Goal: Find specific page/section: Find specific page/section

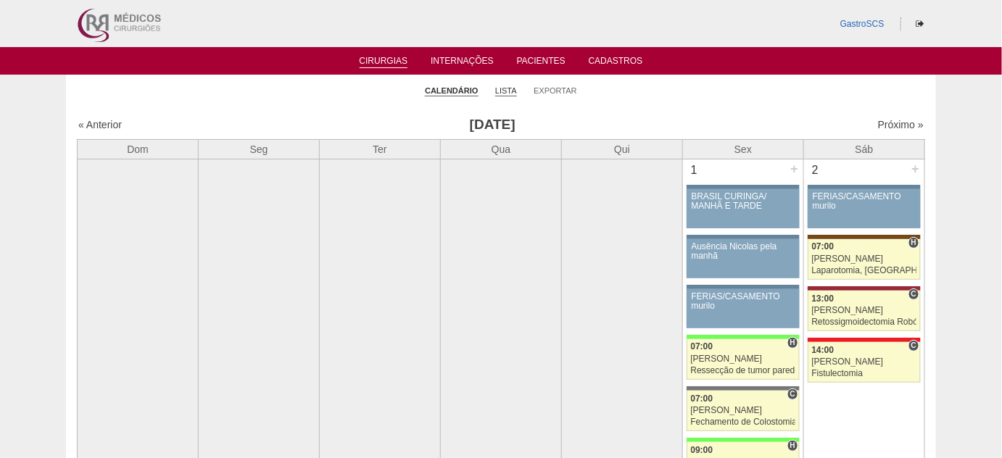
click at [513, 92] on link "Lista" at bounding box center [506, 91] width 22 height 11
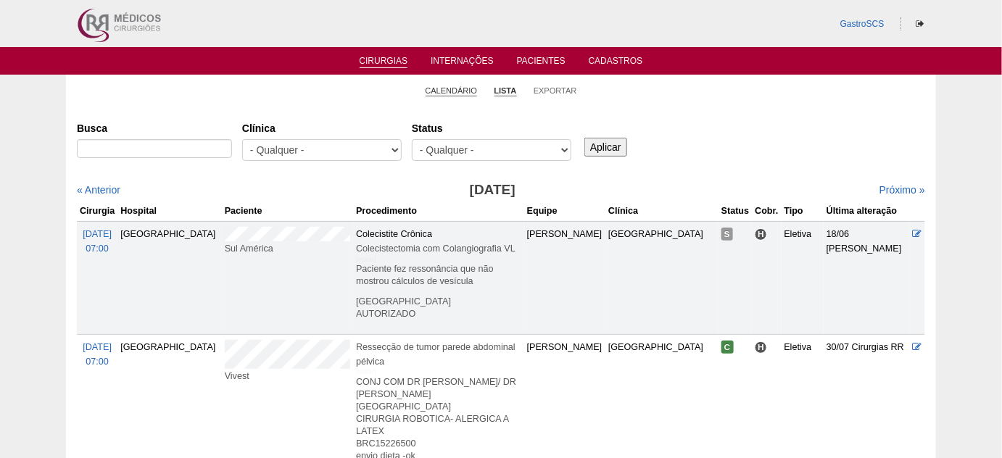
click at [445, 86] on link "Calendário" at bounding box center [452, 91] width 52 height 11
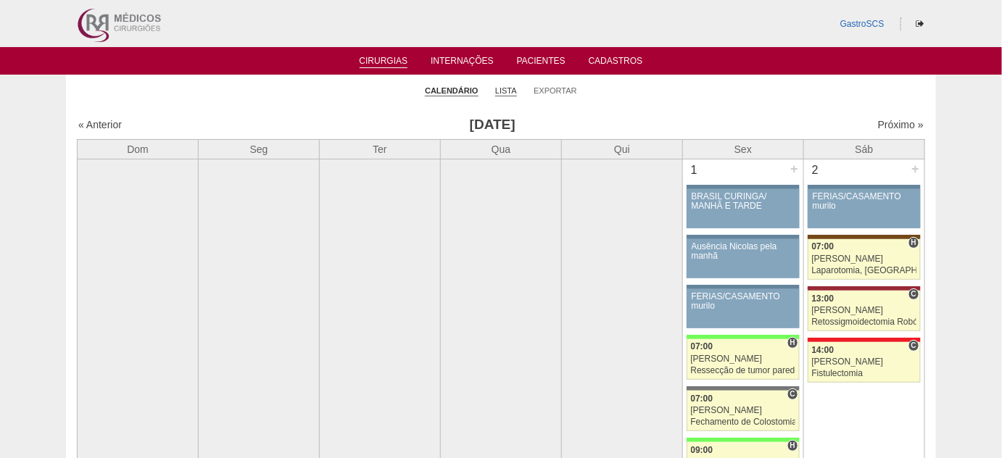
click at [506, 89] on link "Lista" at bounding box center [506, 91] width 22 height 11
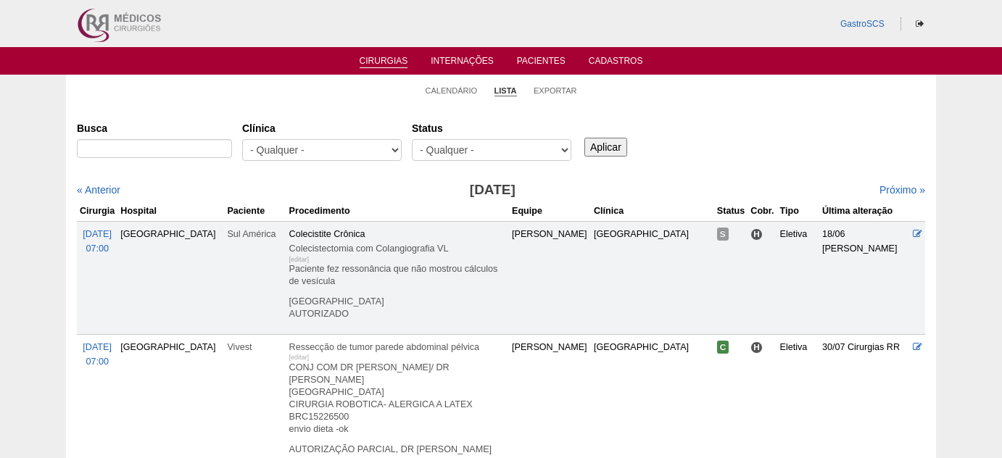
click at [439, 86] on link "Calendário" at bounding box center [452, 91] width 52 height 10
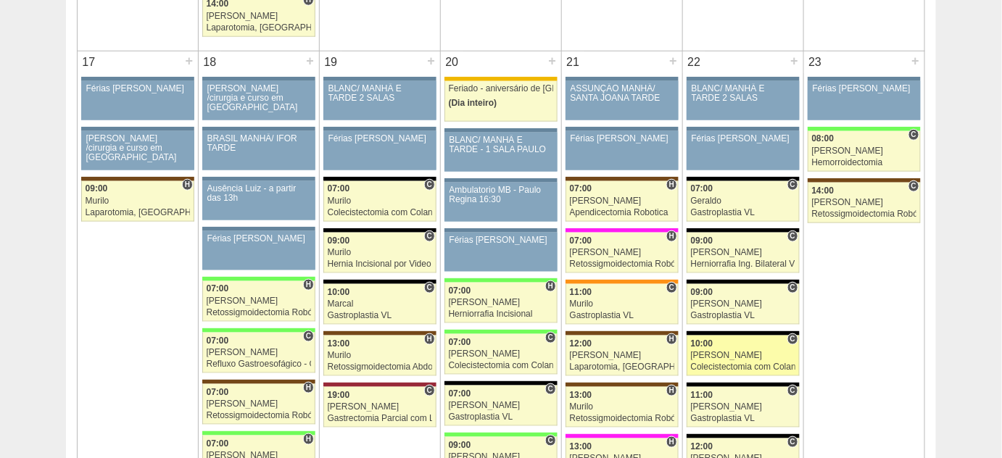
scroll to position [2241, 0]
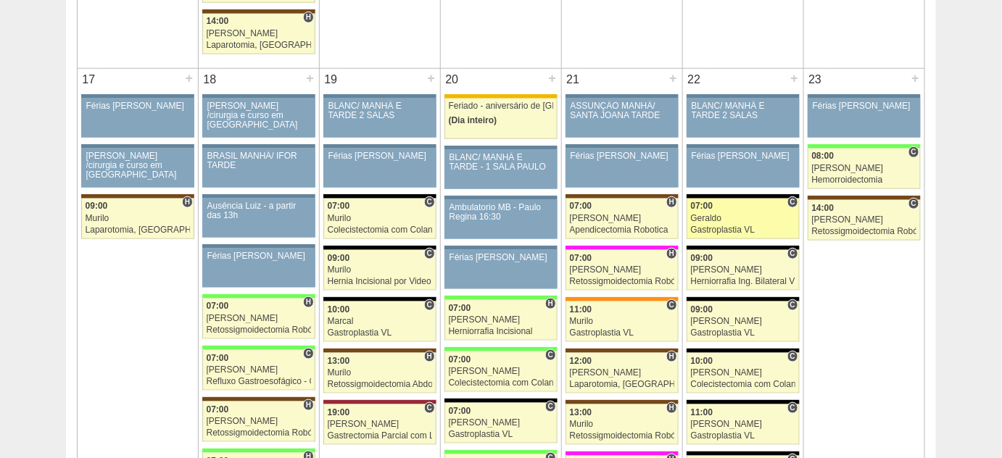
click at [717, 226] on div "Gastroplastia VL" at bounding box center [743, 230] width 105 height 9
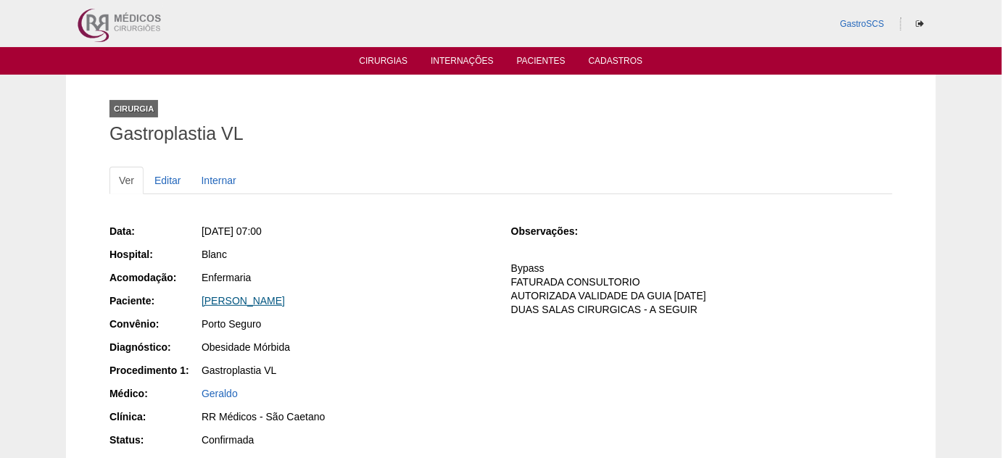
click at [285, 296] on link "Vanessa Oliveira Ribeiro" at bounding box center [243, 301] width 83 height 12
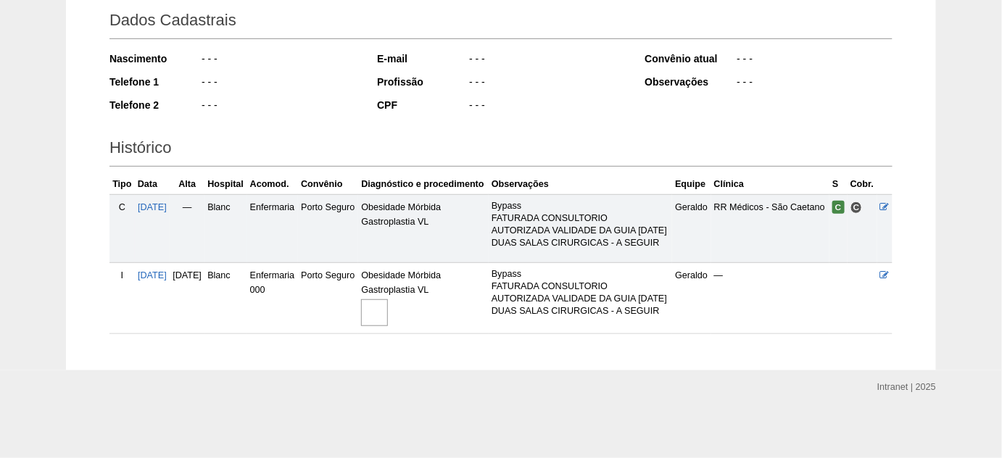
scroll to position [245, 0]
click at [388, 310] on img at bounding box center [374, 313] width 27 height 27
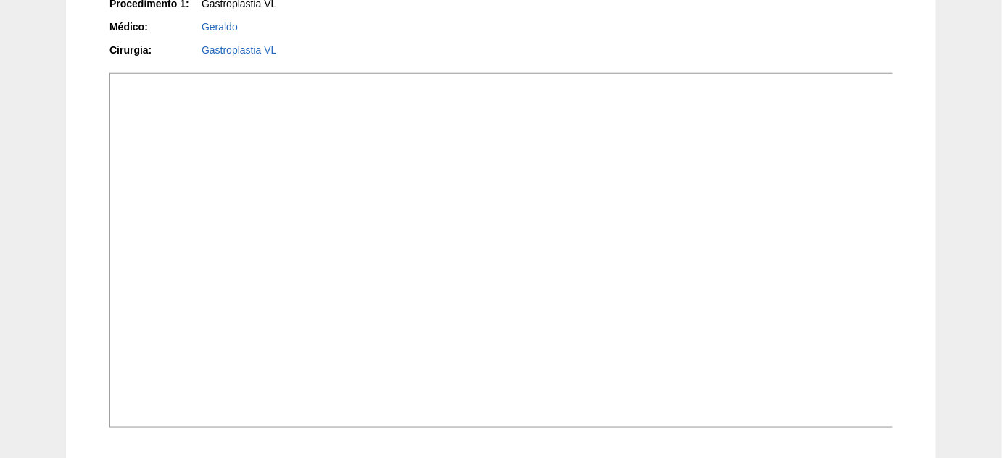
scroll to position [461, 0]
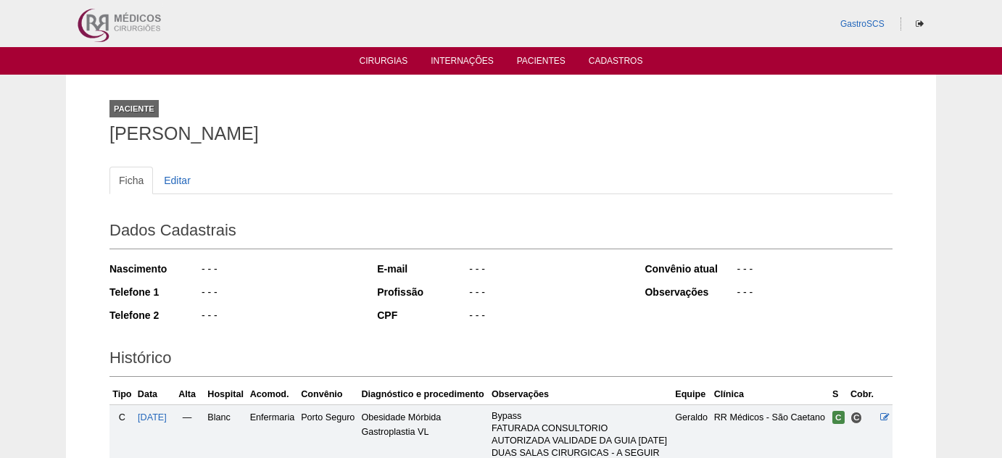
scroll to position [245, 0]
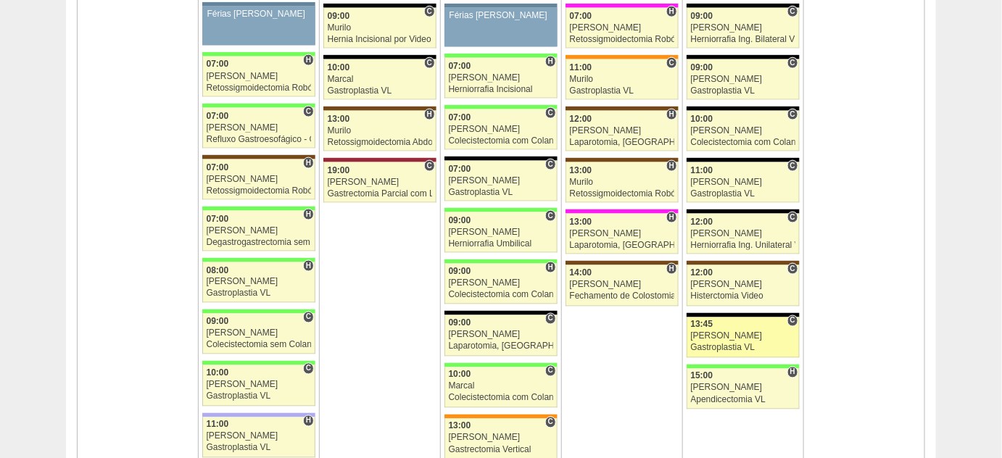
scroll to position [2505, 0]
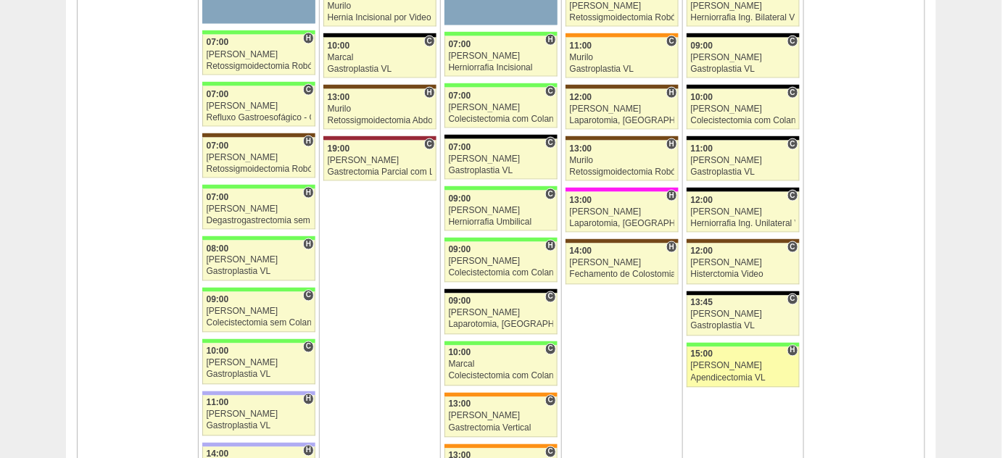
click at [721, 374] on div "Apendicectomia VL" at bounding box center [743, 378] width 105 height 9
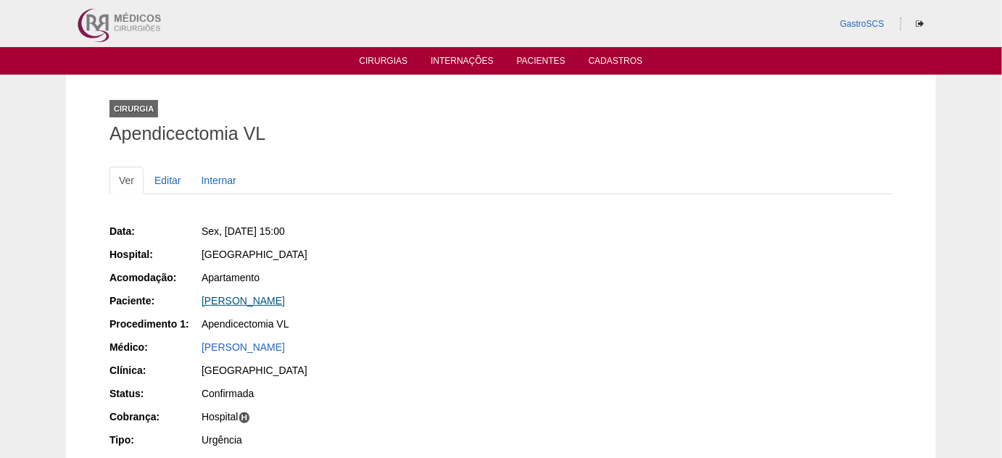
click at [255, 295] on link "David Teixeira Lacerda" at bounding box center [243, 301] width 83 height 12
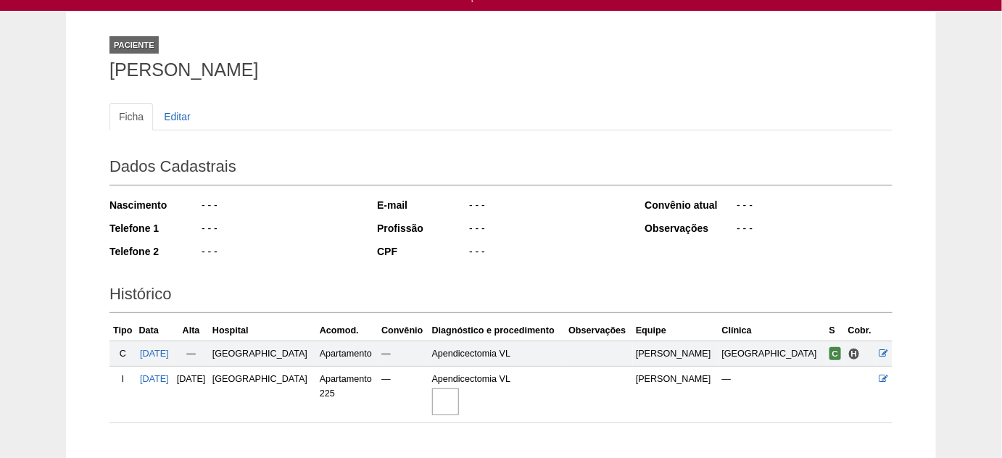
scroll to position [131, 0]
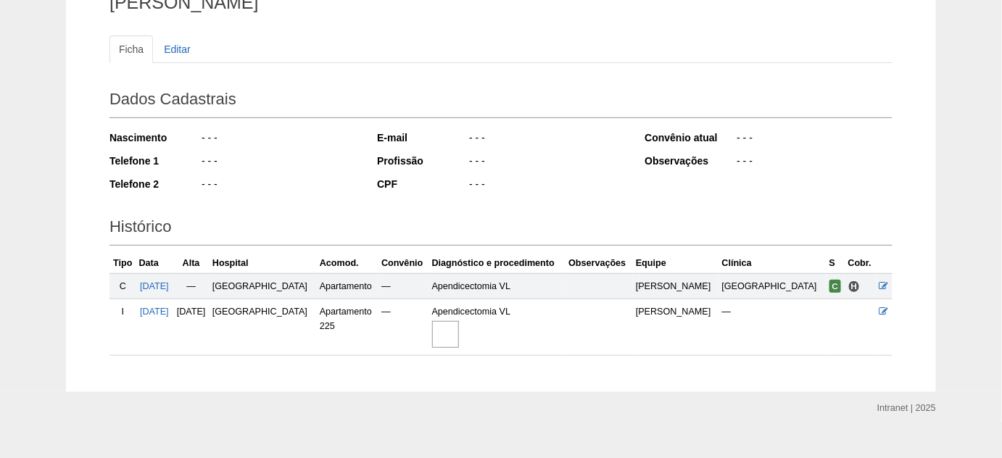
click at [459, 328] on img at bounding box center [445, 334] width 27 height 27
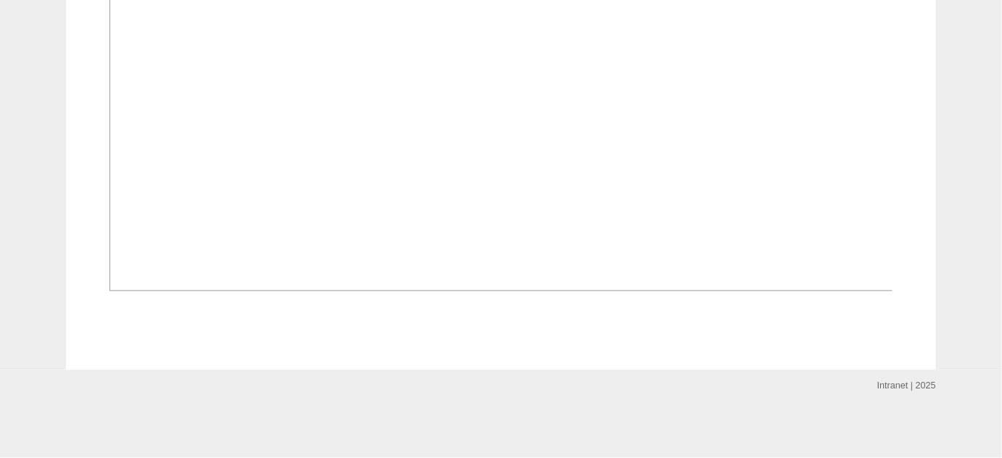
scroll to position [1120, 0]
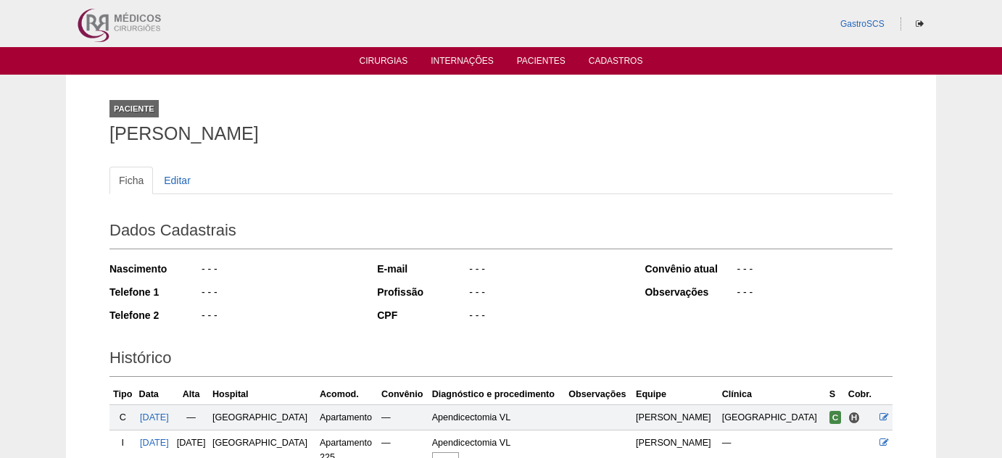
scroll to position [133, 0]
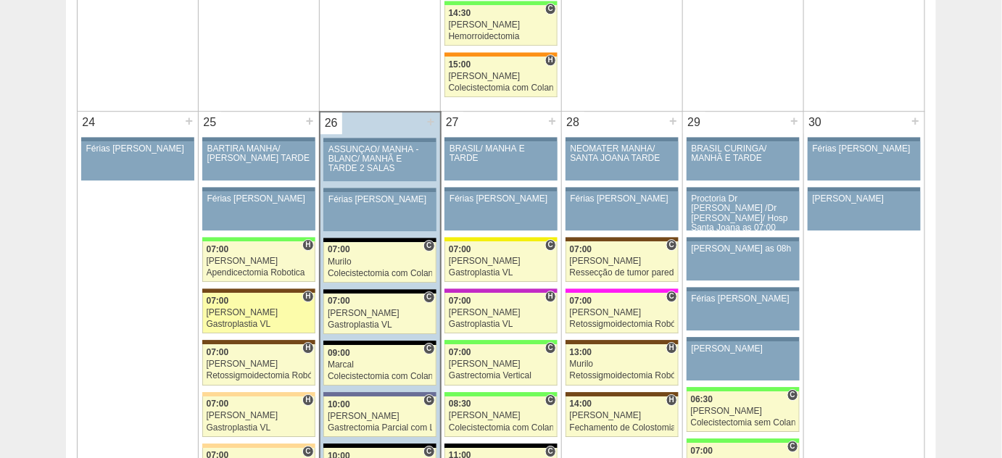
scroll to position [3230, 0]
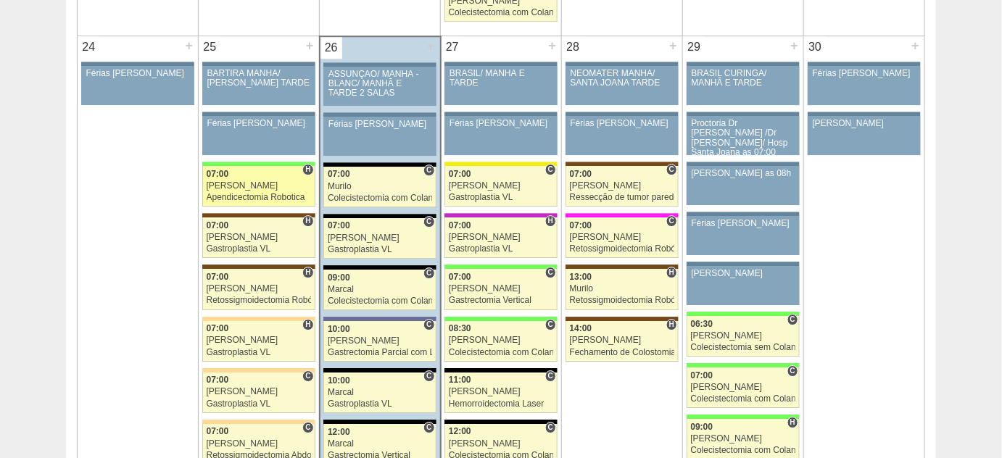
click at [263, 193] on div "Apendicectomia Robotica" at bounding box center [259, 197] width 104 height 9
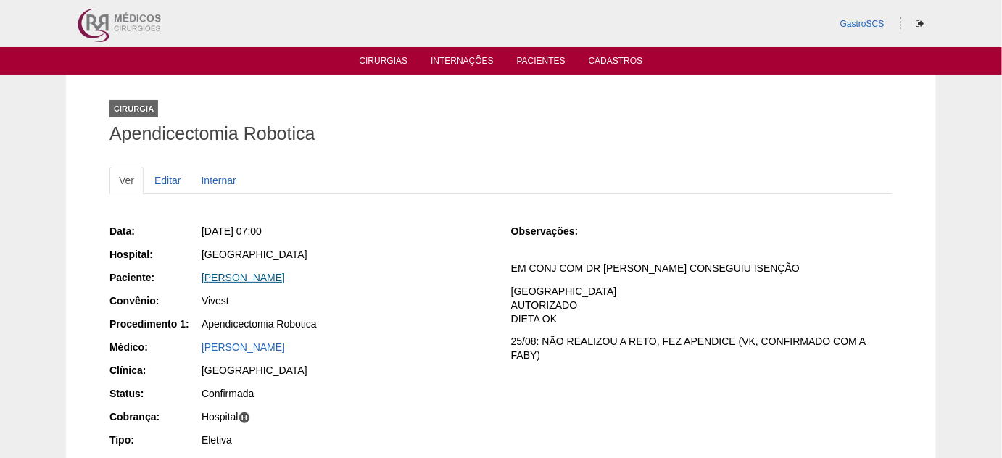
click at [285, 272] on link "[PERSON_NAME]" at bounding box center [243, 278] width 83 height 12
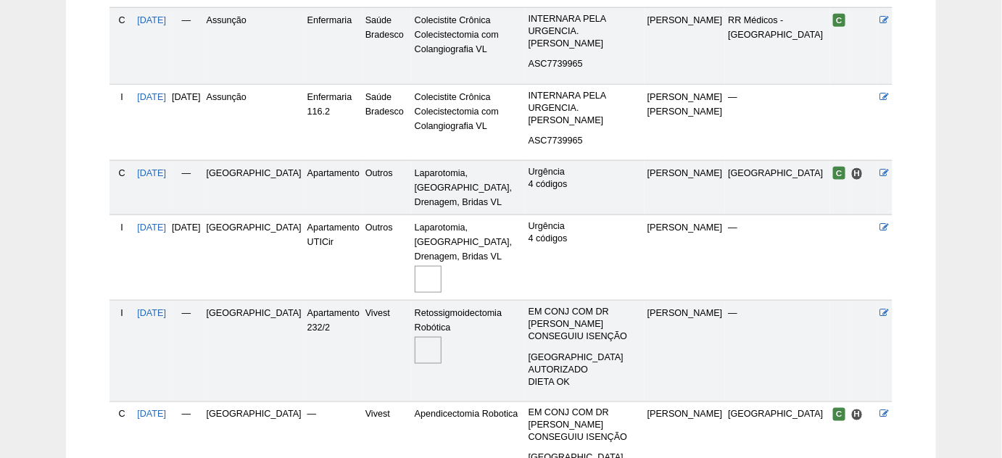
scroll to position [593, 0]
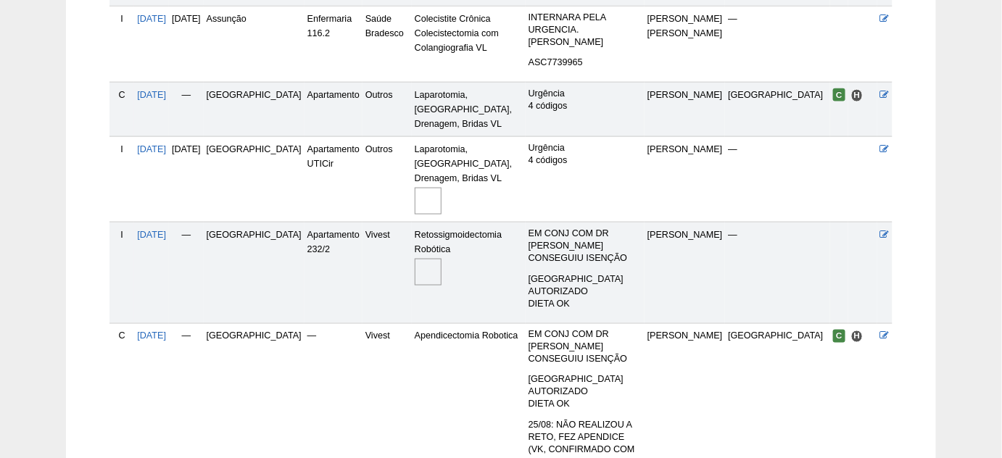
click at [415, 259] on img at bounding box center [428, 272] width 27 height 27
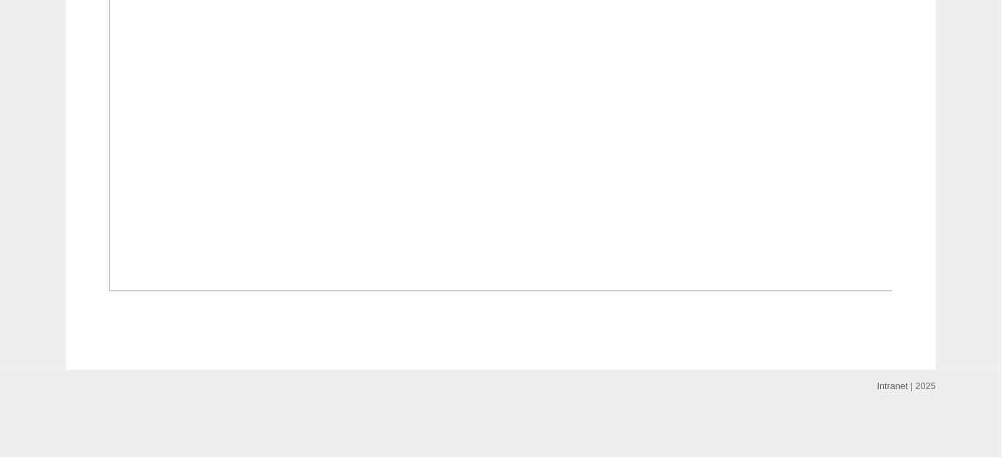
scroll to position [1516, 0]
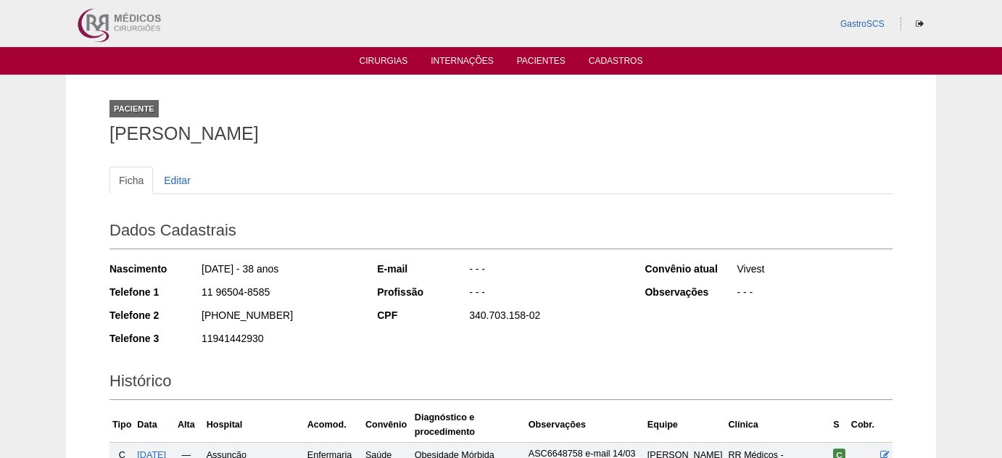
scroll to position [593, 0]
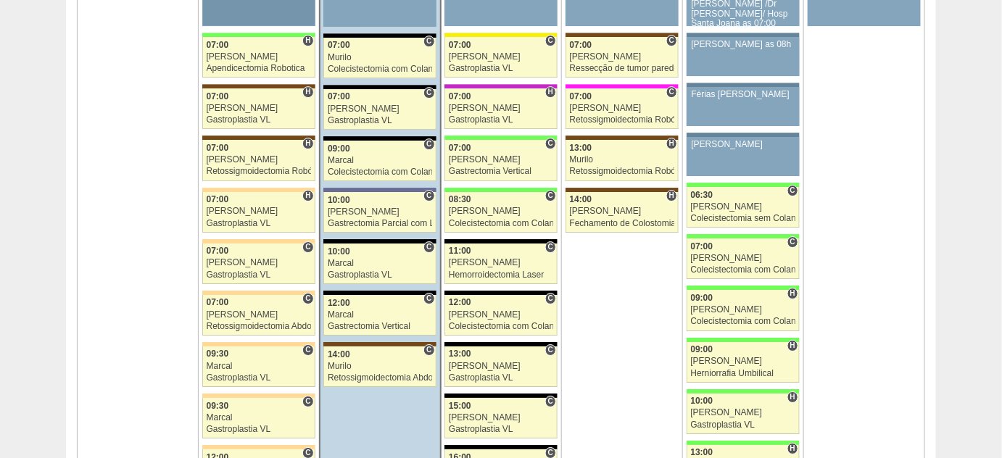
scroll to position [3362, 0]
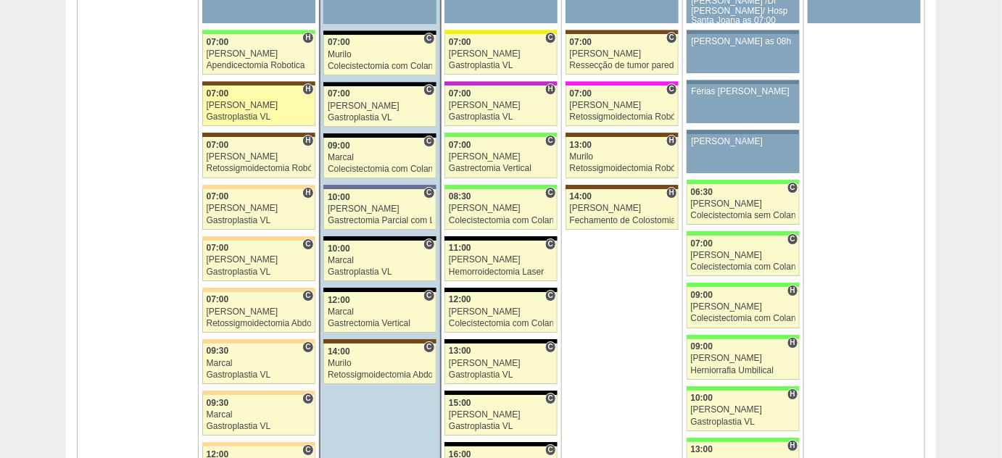
click at [247, 112] on div "Gastroplastia VL" at bounding box center [259, 116] width 104 height 9
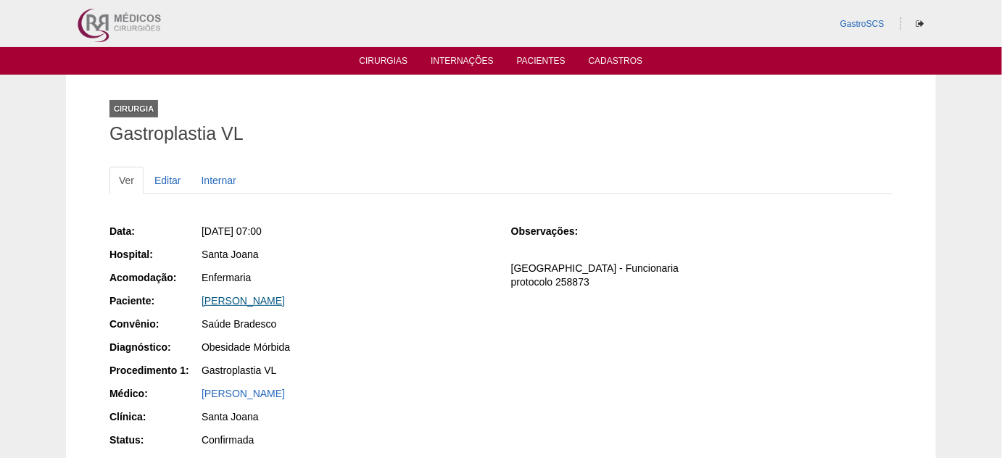
click at [285, 299] on link "MARIANA ARAÚJO MORAIS" at bounding box center [243, 301] width 83 height 12
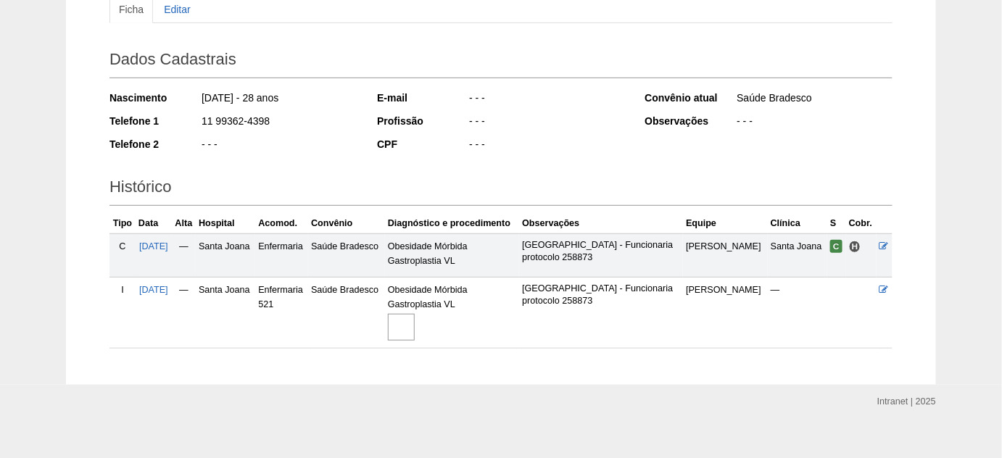
scroll to position [183, 0]
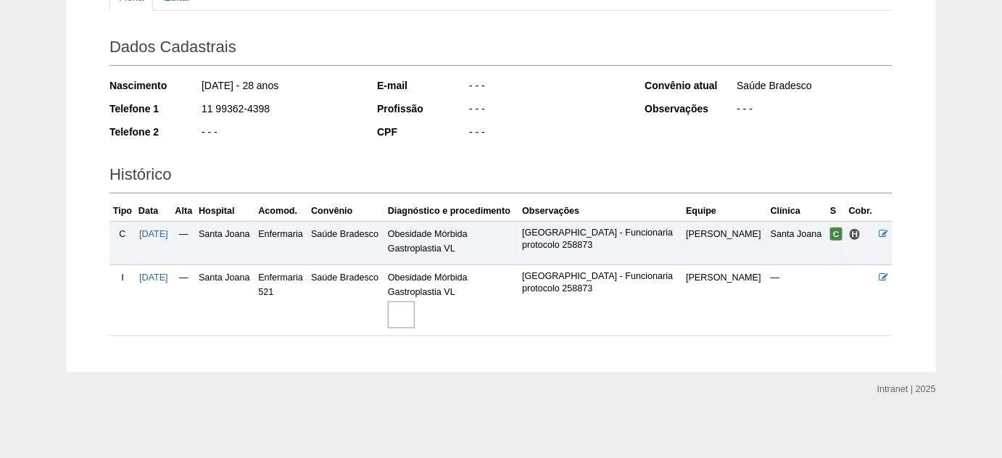
click at [415, 309] on img at bounding box center [401, 315] width 27 height 27
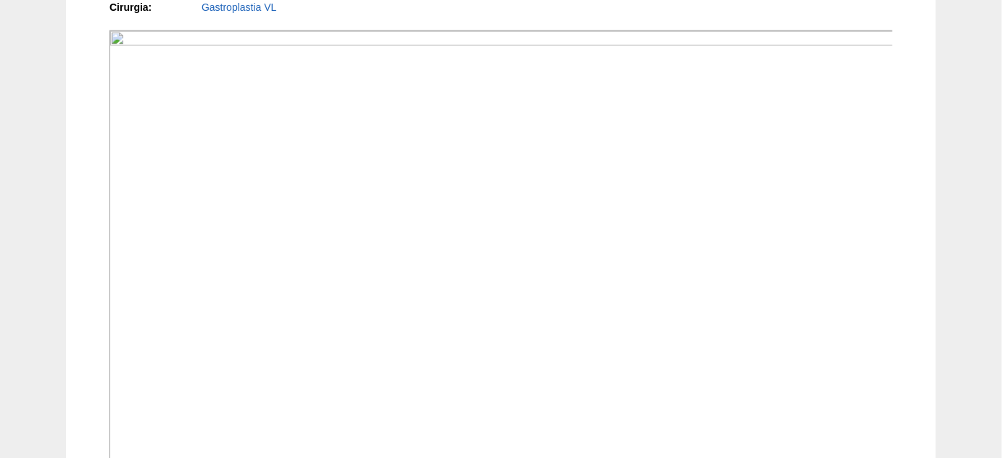
scroll to position [329, 0]
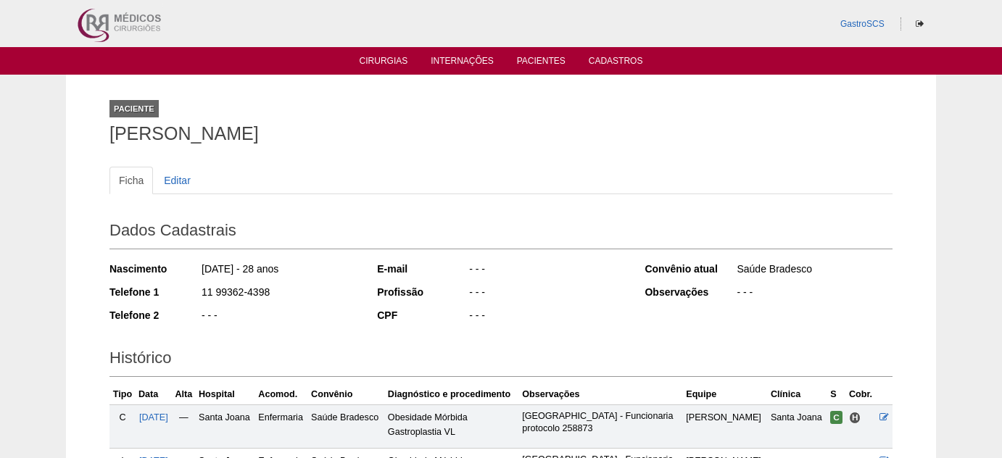
scroll to position [176, 0]
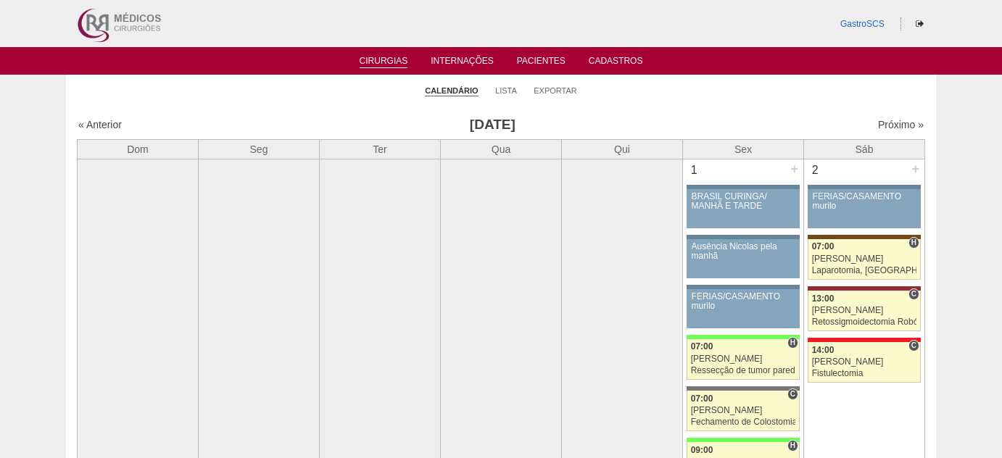
scroll to position [3362, 0]
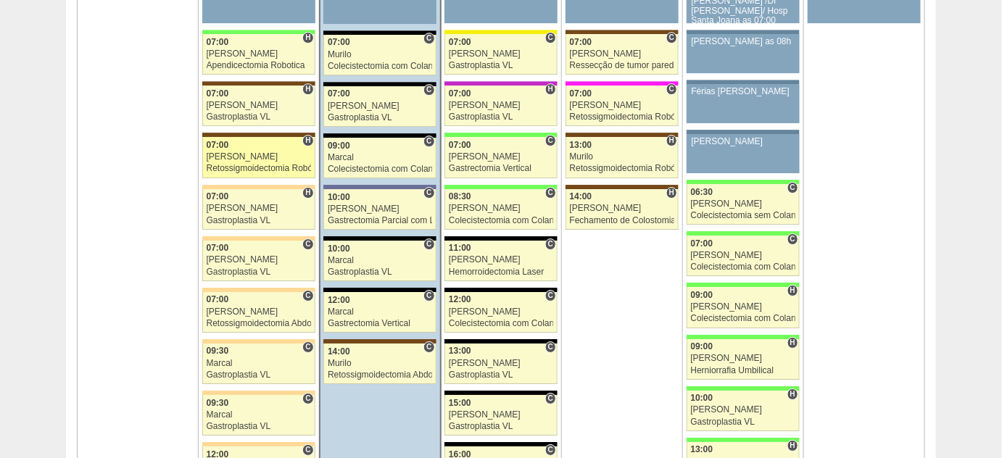
click at [233, 152] on div "[PERSON_NAME]" at bounding box center [259, 156] width 104 height 9
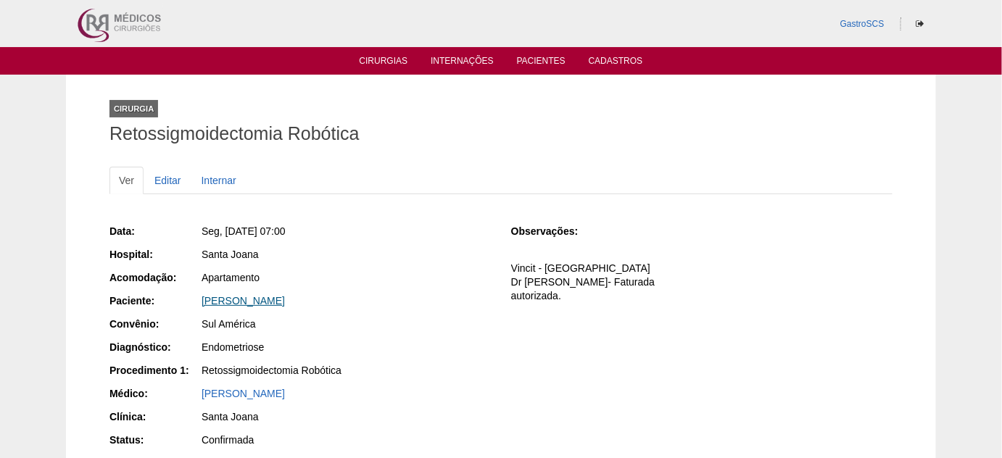
click at [285, 301] on link "CAROLINE DE CASTRO GOMES" at bounding box center [243, 301] width 83 height 12
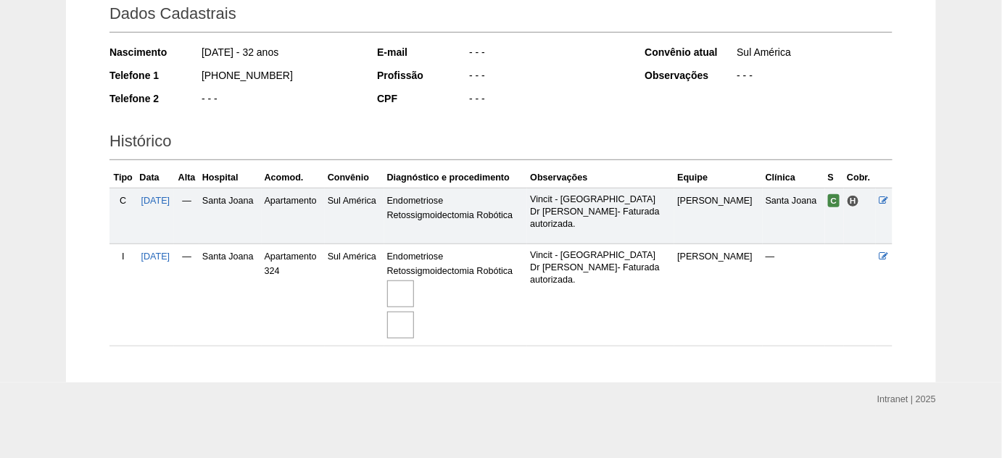
scroll to position [226, 0]
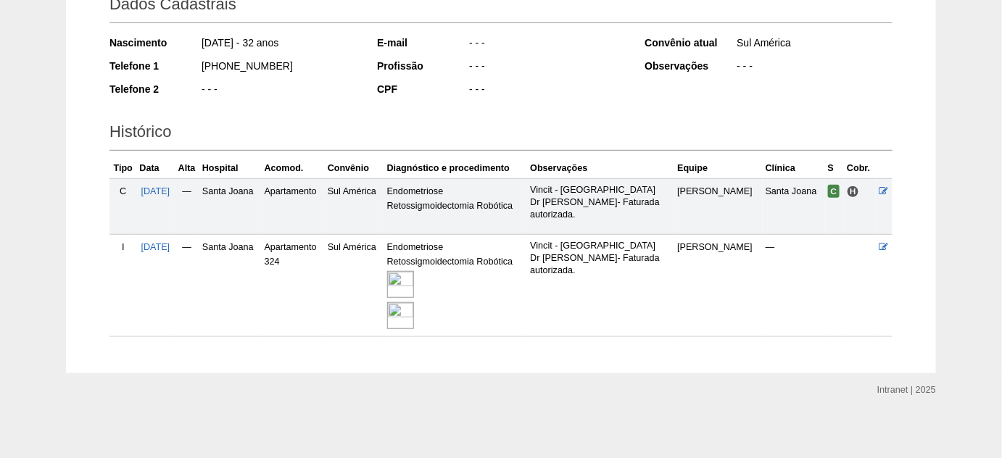
click at [414, 278] on img at bounding box center [400, 284] width 27 height 27
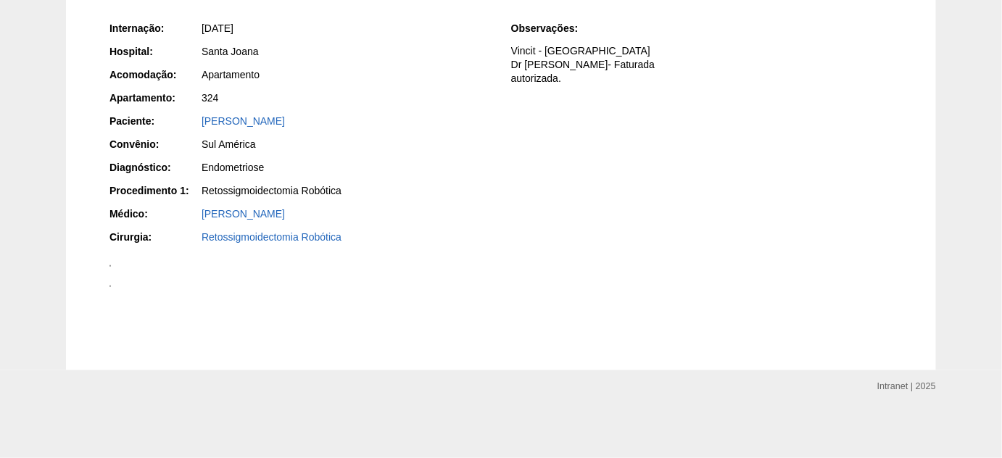
scroll to position [395, 0]
click at [111, 265] on img at bounding box center [110, 265] width 1 height 1
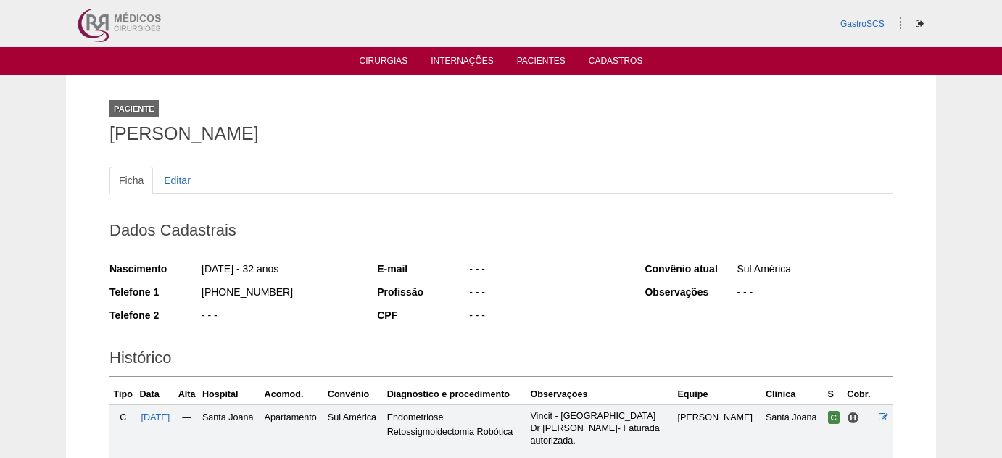
scroll to position [220, 0]
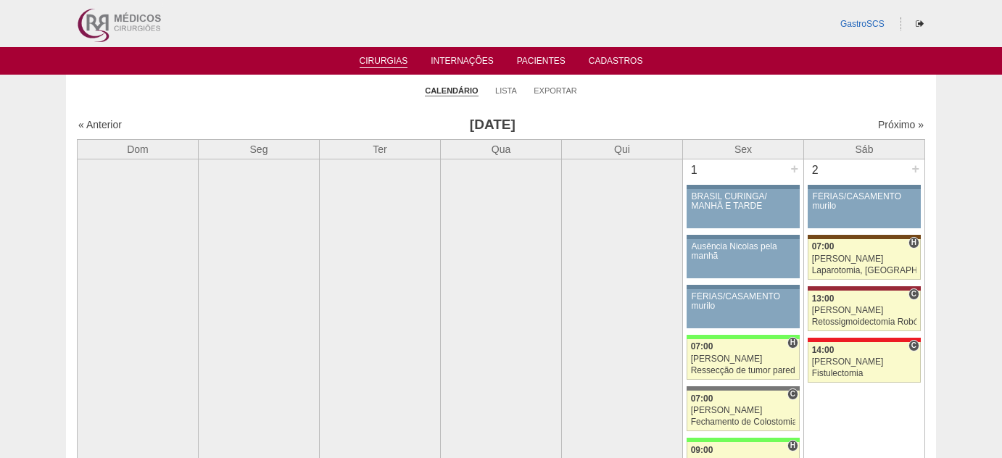
scroll to position [3362, 0]
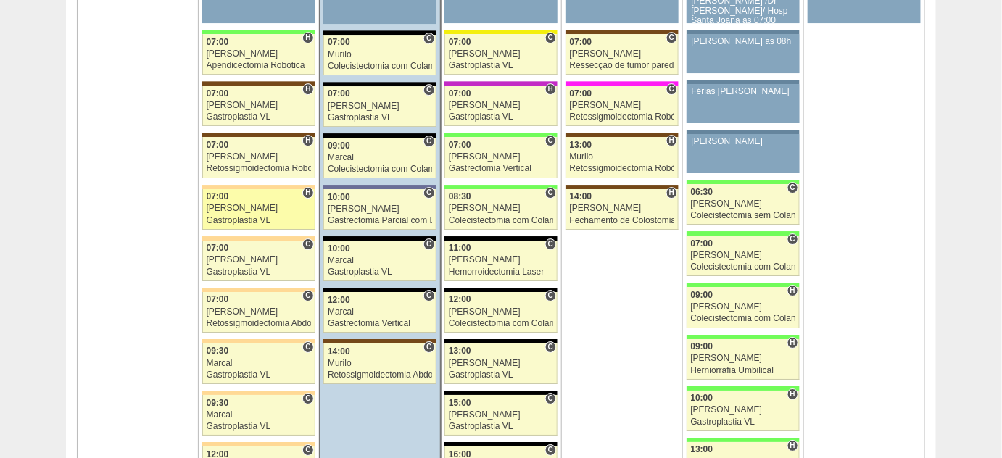
click at [242, 216] on div "Gastroplastia VL" at bounding box center [259, 220] width 104 height 9
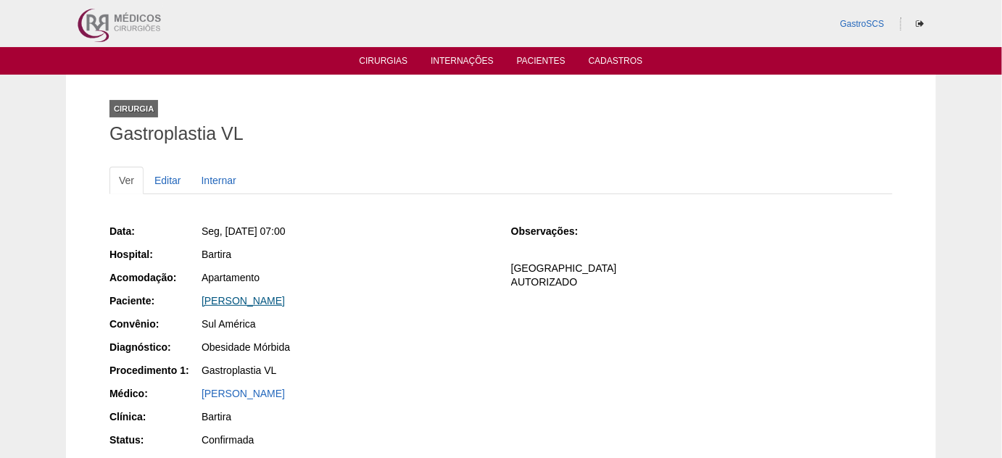
click at [285, 299] on link "LEONORA RODRIGUES FORTE DA SILVA" at bounding box center [243, 301] width 83 height 12
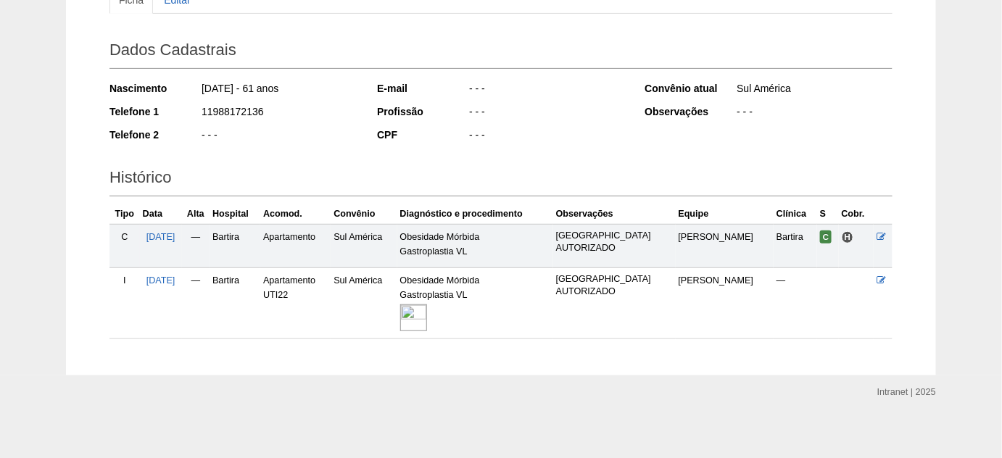
scroll to position [183, 0]
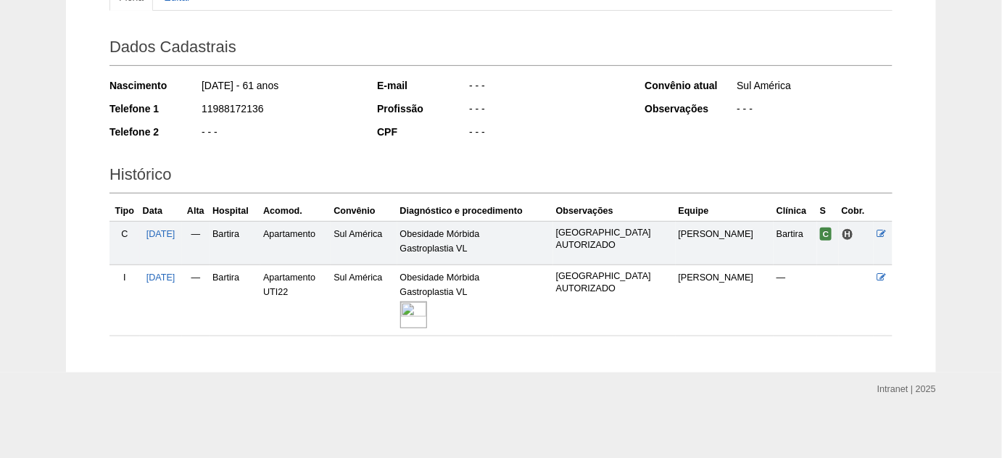
click at [427, 319] on img at bounding box center [413, 315] width 27 height 27
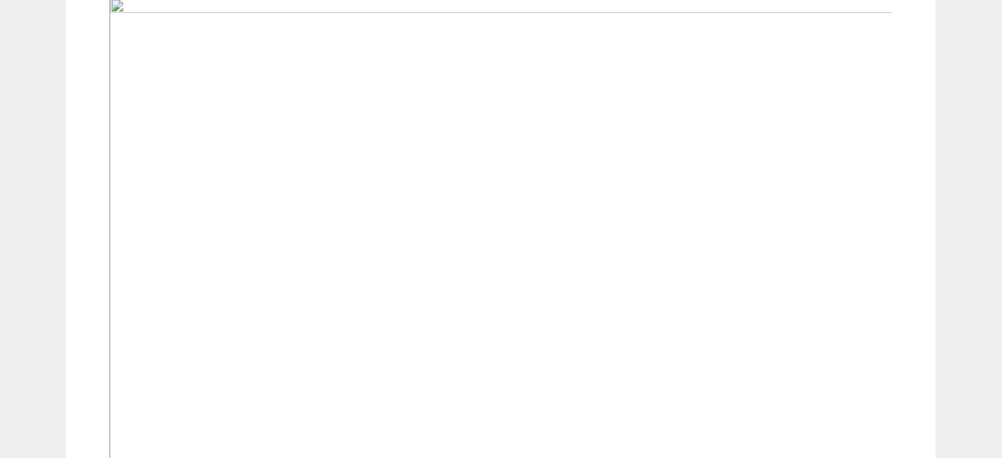
scroll to position [593, 0]
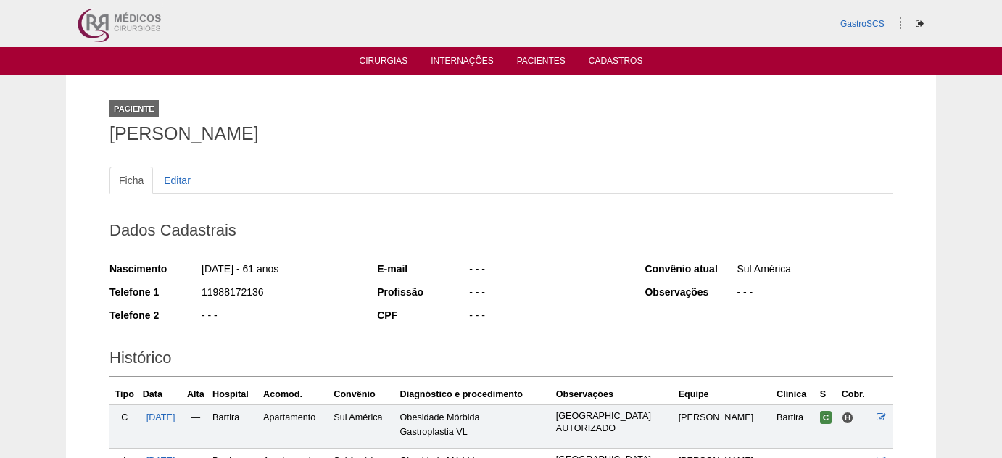
scroll to position [176, 0]
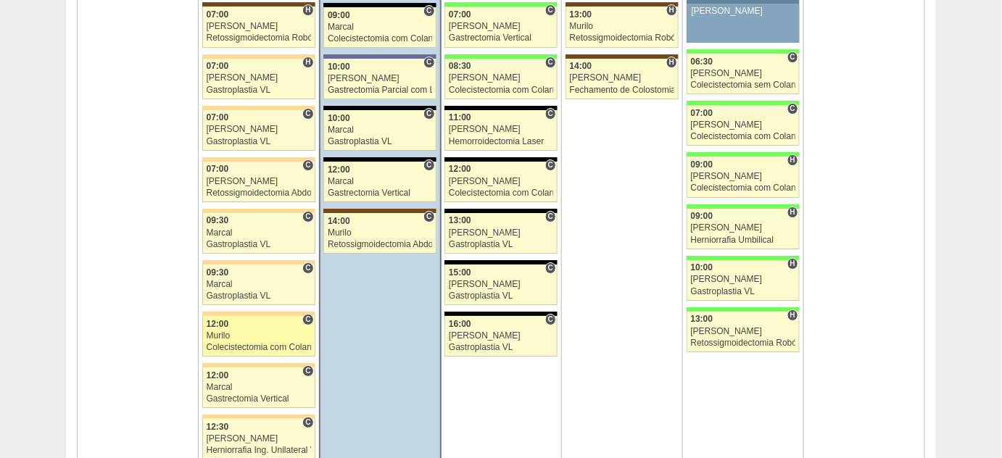
scroll to position [3494, 0]
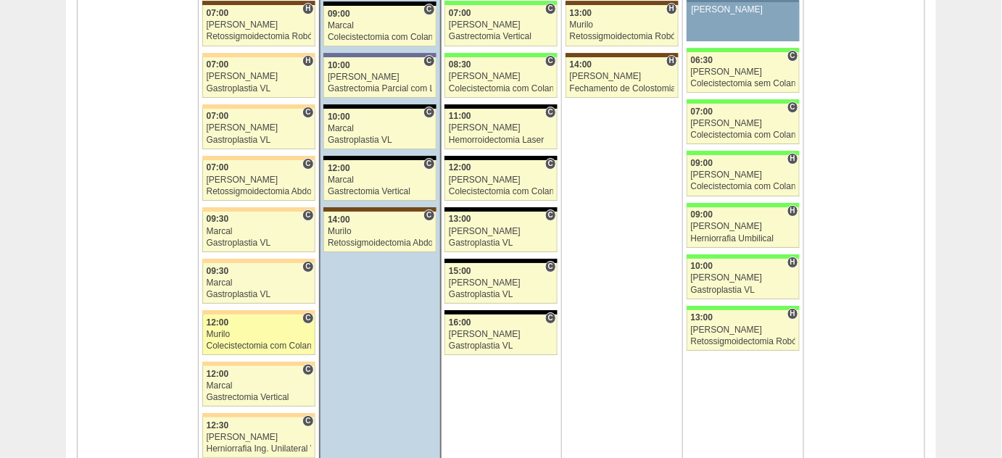
click at [230, 342] on div "Colecistectomia com Colangiografia VL" at bounding box center [259, 346] width 104 height 9
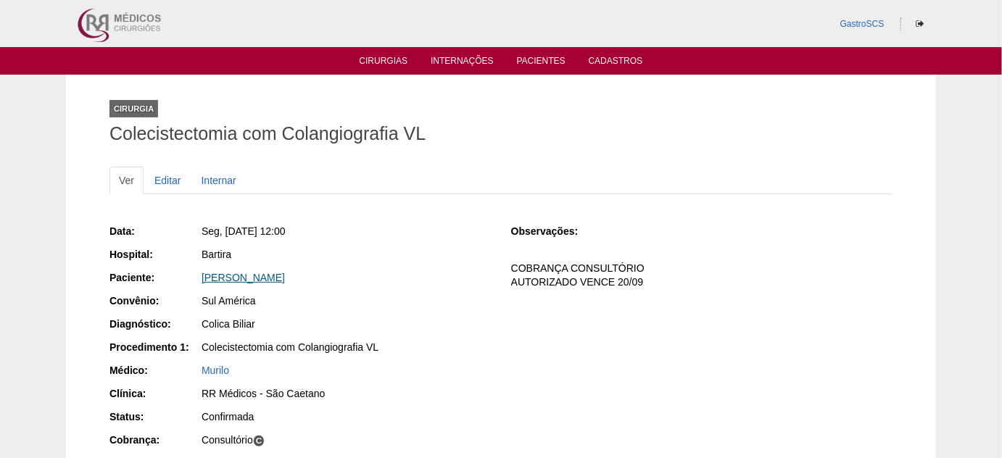
click at [240, 276] on link "[PERSON_NAME]" at bounding box center [243, 278] width 83 height 12
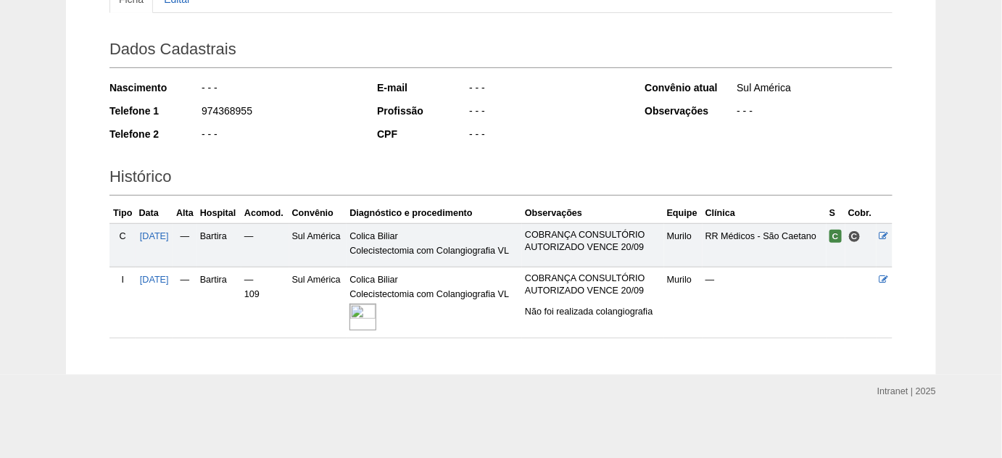
scroll to position [183, 0]
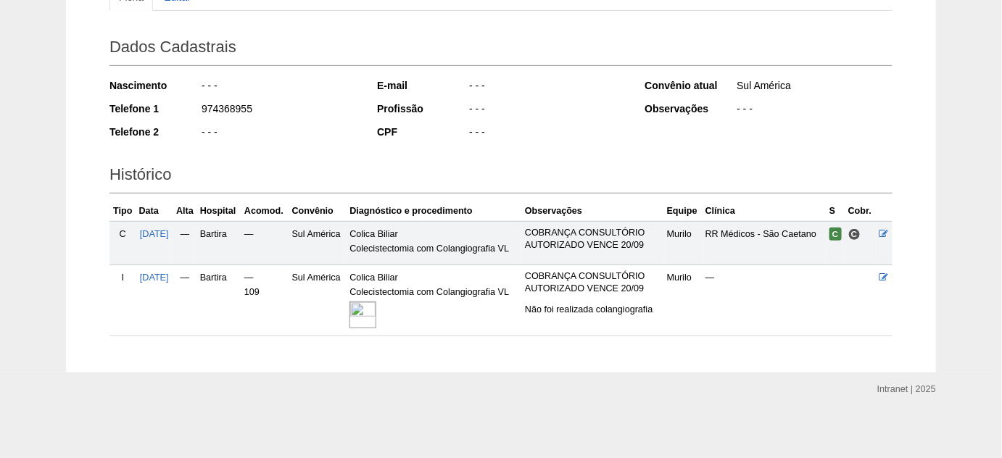
click at [371, 305] on img at bounding box center [363, 315] width 27 height 27
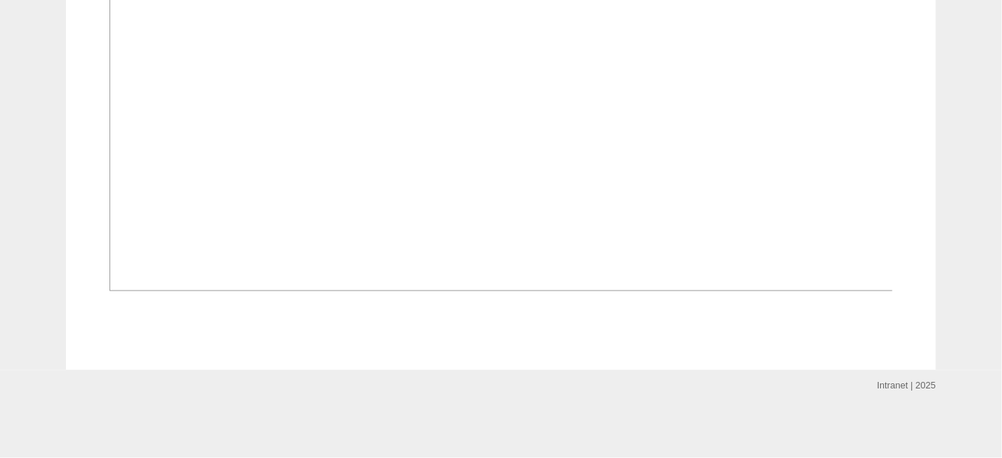
scroll to position [922, 0]
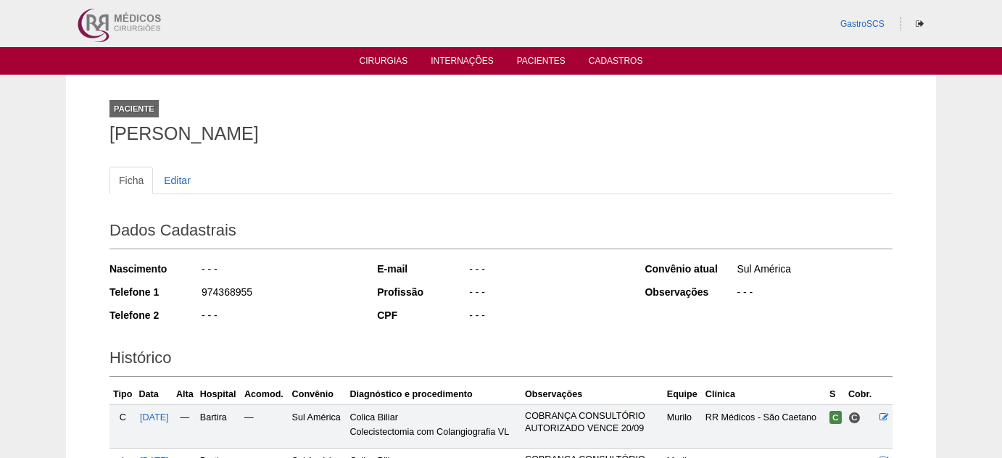
scroll to position [176, 0]
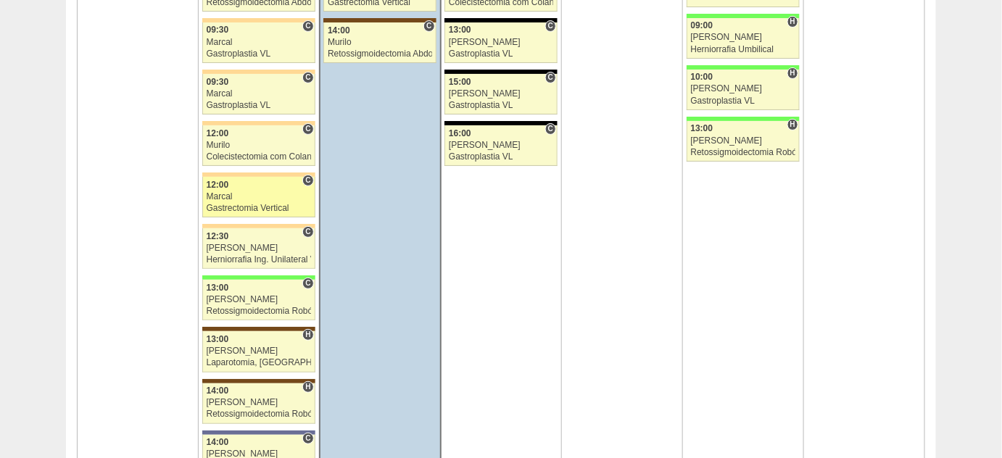
scroll to position [3691, 0]
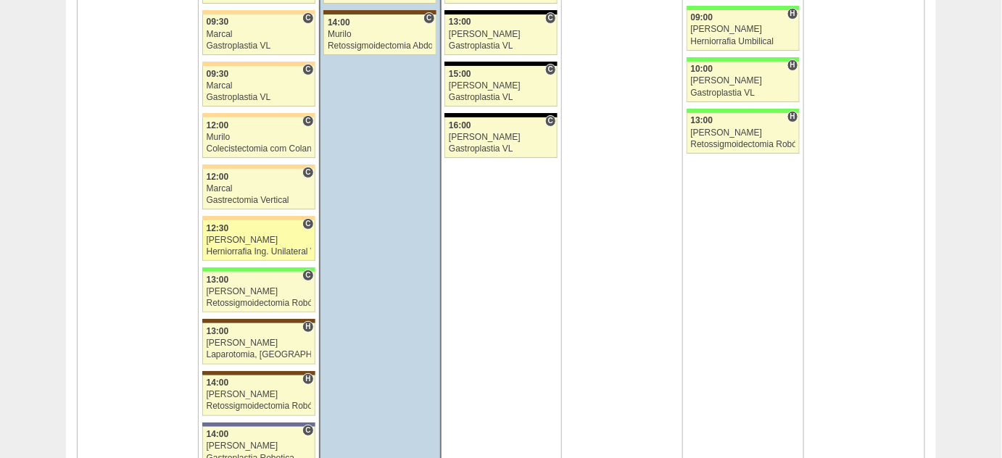
click at [236, 228] on link "87905 Bruno C 12:30 Bruno Herniorrafia Ing. Unilateral VL Hospital Bartira RR M…" at bounding box center [258, 240] width 113 height 41
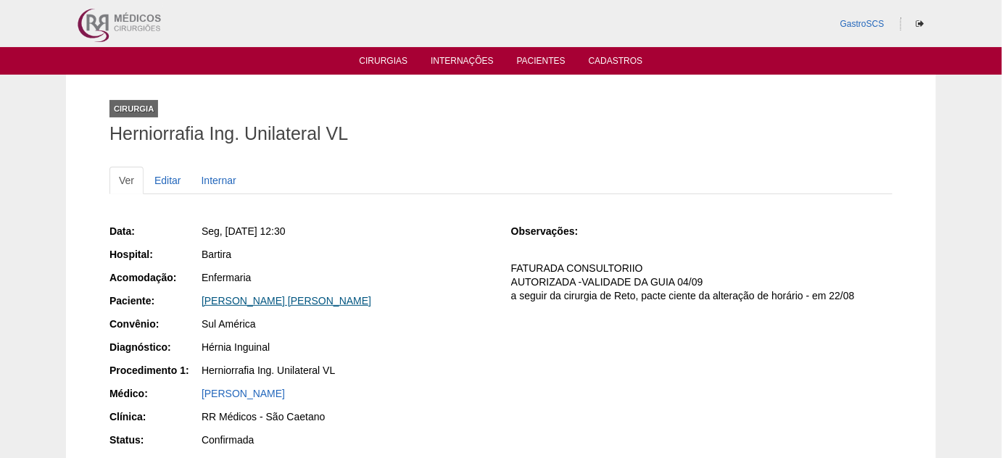
click at [294, 297] on link "ANDERSON THEODORO GARCIA NEVES" at bounding box center [287, 301] width 170 height 12
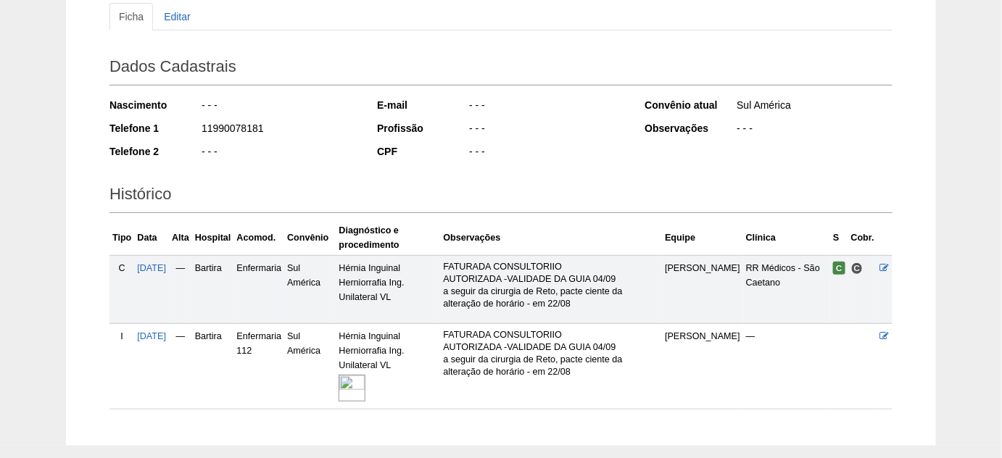
scroll to position [197, 0]
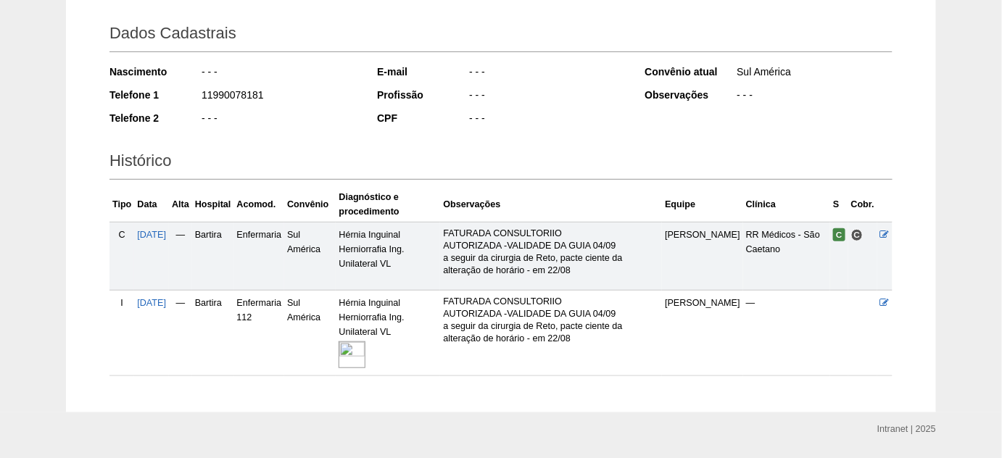
click at [366, 354] on img at bounding box center [352, 355] width 27 height 27
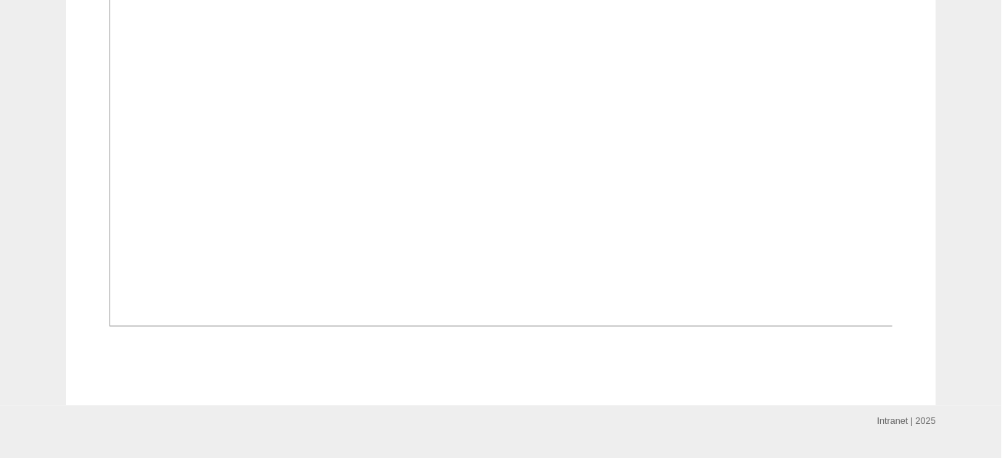
scroll to position [856, 0]
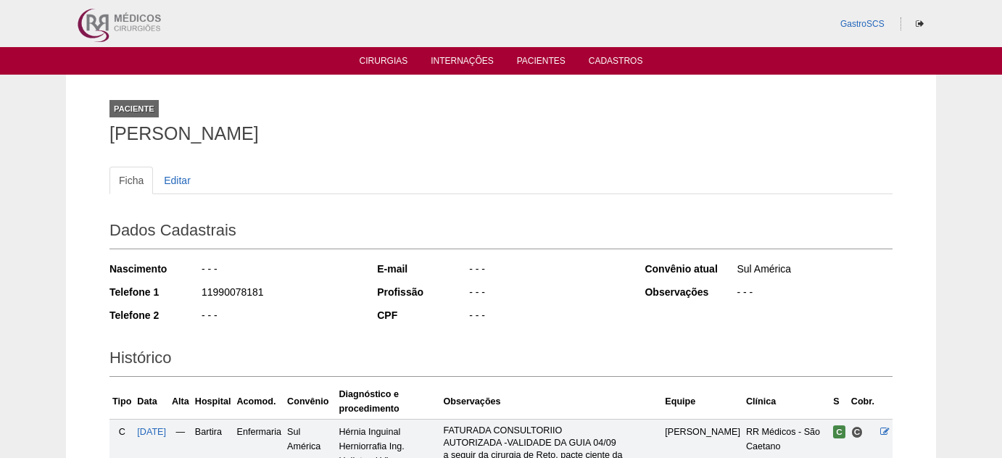
scroll to position [197, 0]
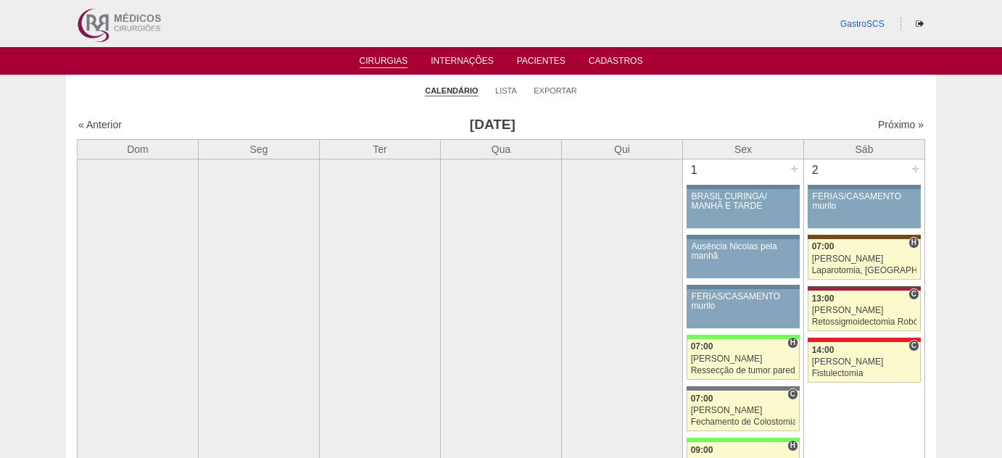
scroll to position [3691, 0]
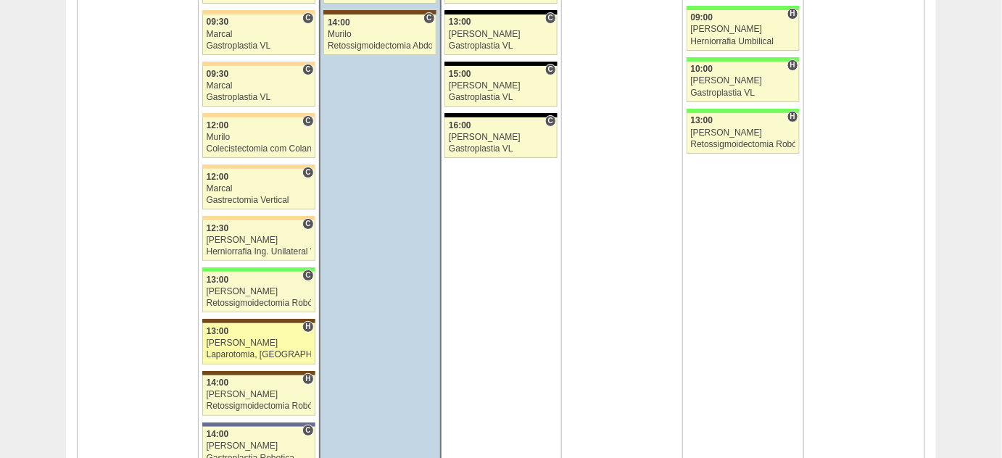
click at [216, 339] on div "[PERSON_NAME]" at bounding box center [259, 343] width 104 height 9
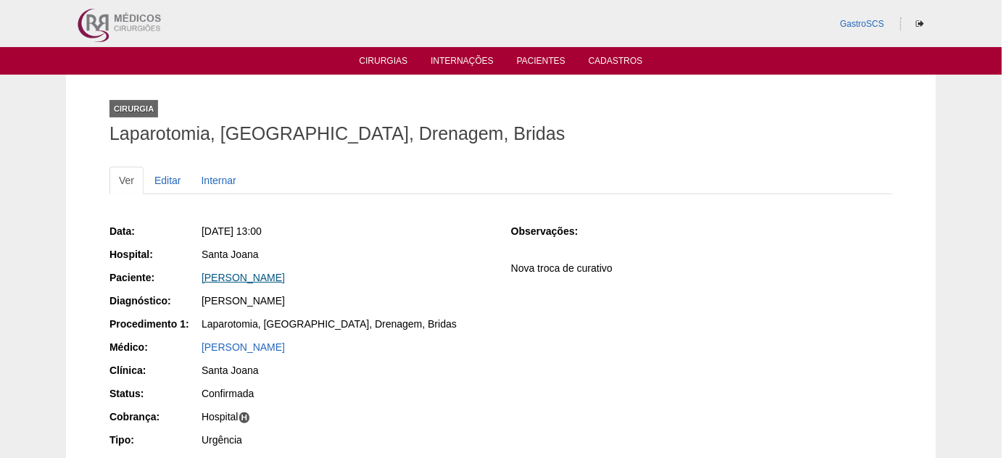
click at [285, 275] on link "[PERSON_NAME]" at bounding box center [243, 278] width 83 height 12
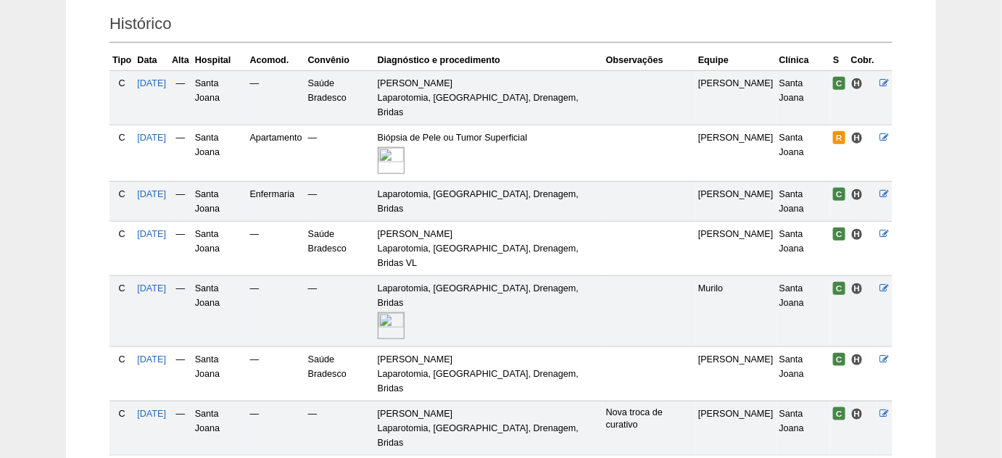
scroll to position [366, 0]
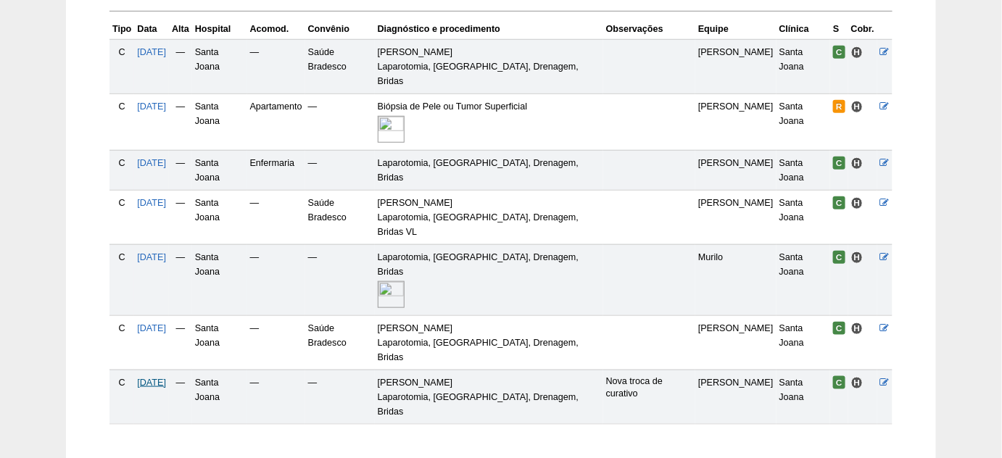
click at [152, 378] on span "25/08/2025" at bounding box center [151, 383] width 29 height 10
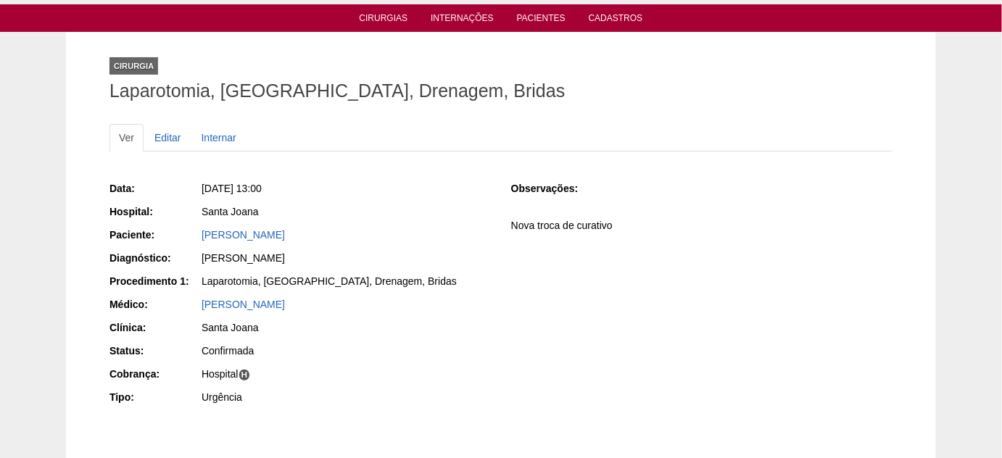
scroll to position [65, 0]
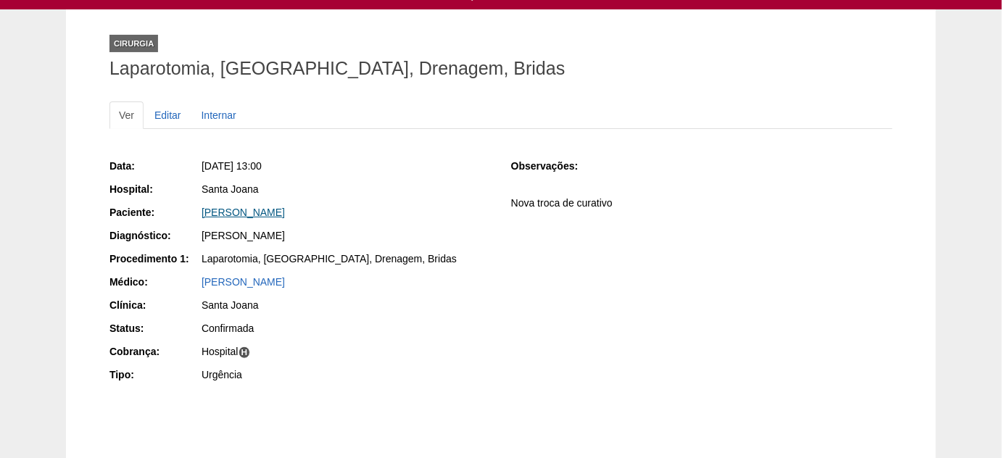
click at [267, 213] on link "[PERSON_NAME]" at bounding box center [243, 213] width 83 height 12
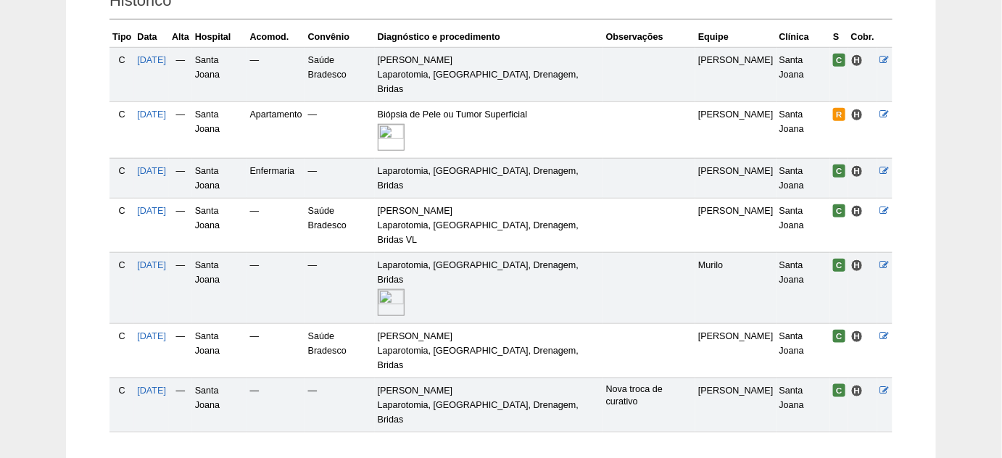
scroll to position [366, 0]
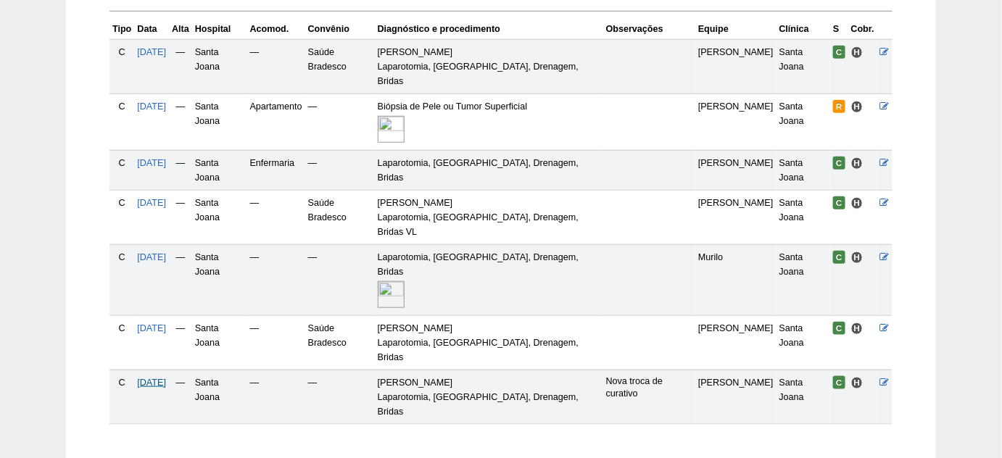
click at [153, 378] on span "25/08/2025" at bounding box center [151, 383] width 29 height 10
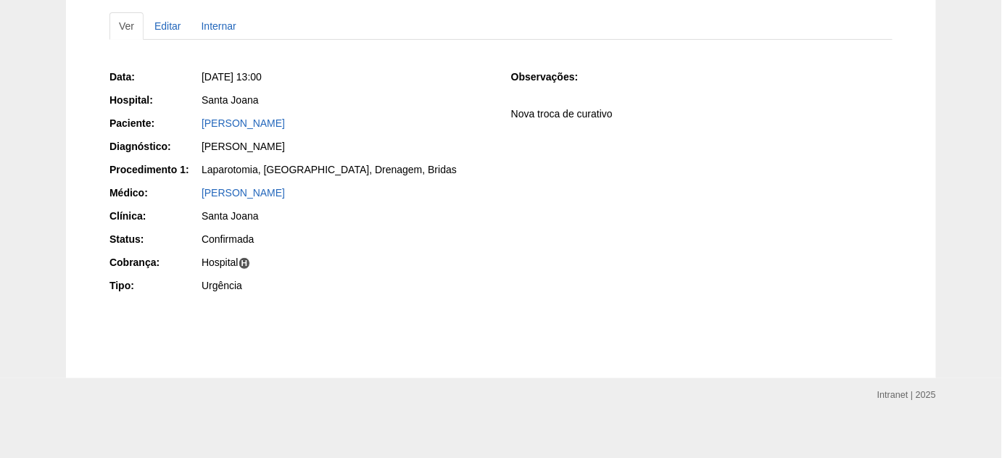
scroll to position [161, 0]
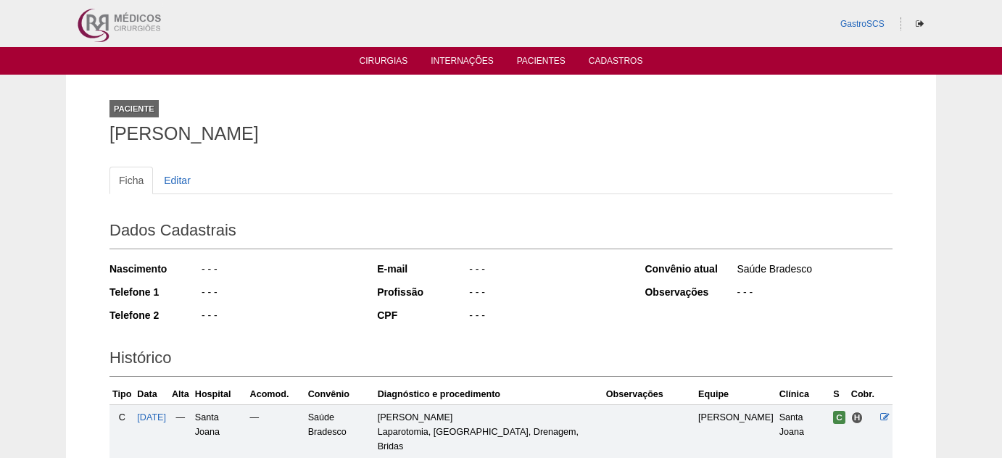
scroll to position [360, 0]
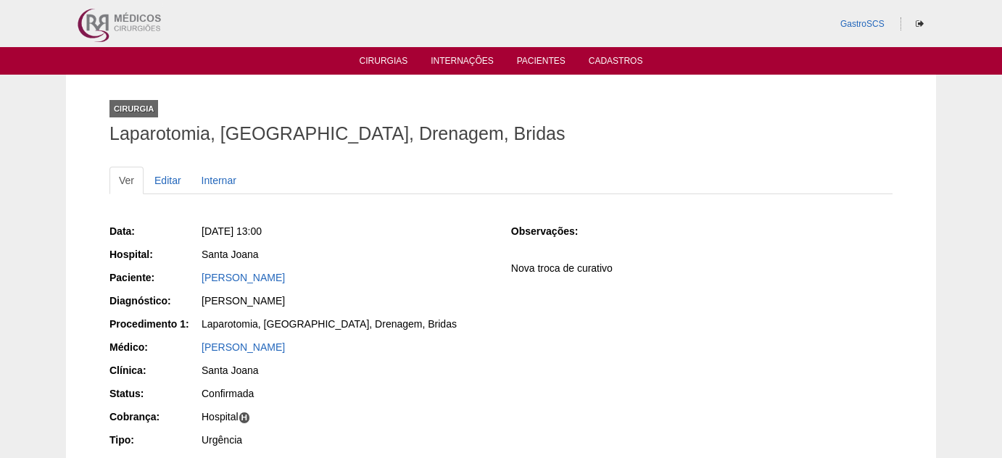
scroll to position [65, 0]
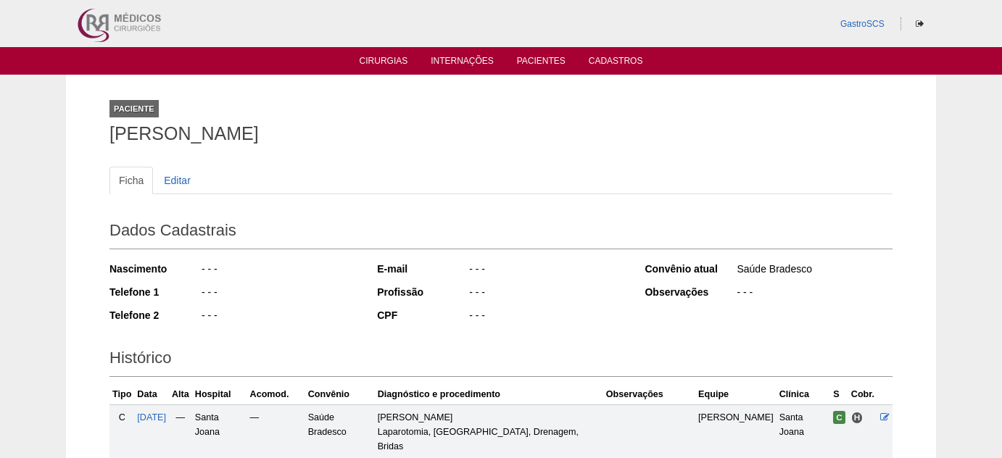
scroll to position [360, 0]
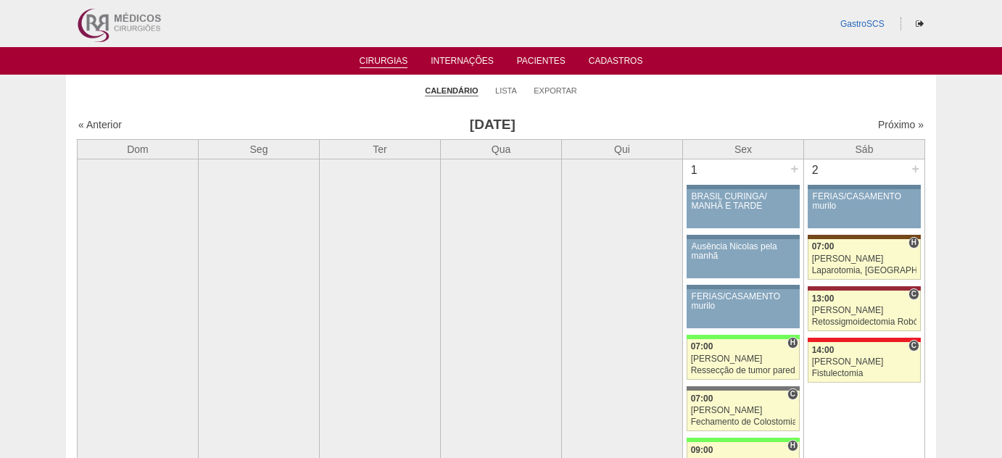
scroll to position [3691, 0]
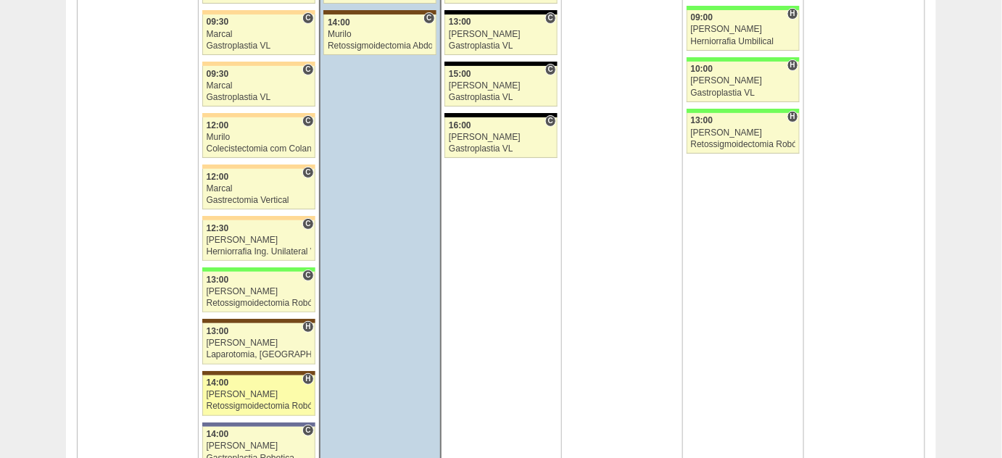
click at [235, 390] on div "[PERSON_NAME]" at bounding box center [259, 394] width 104 height 9
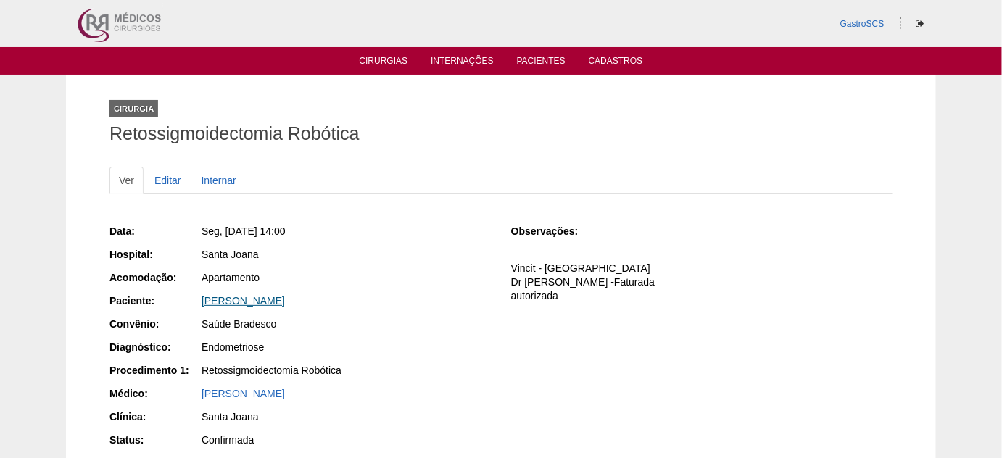
click at [278, 299] on link "[PERSON_NAME]" at bounding box center [243, 301] width 83 height 12
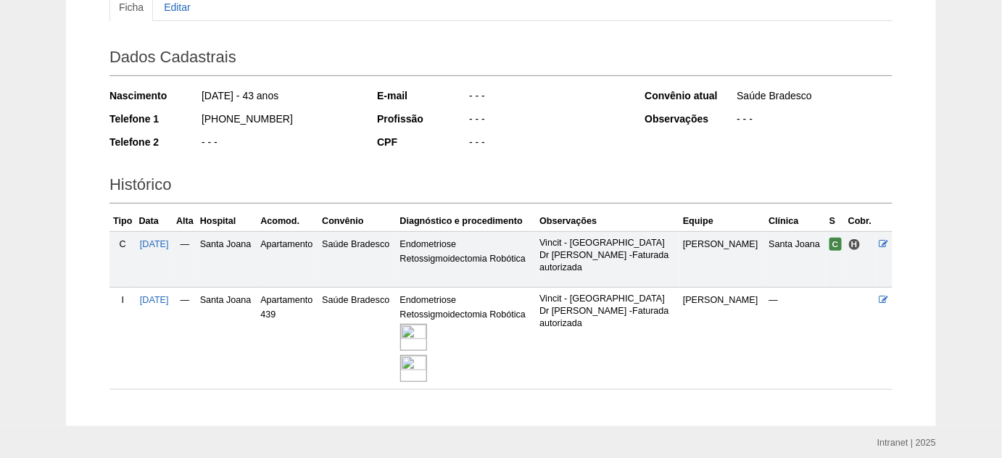
scroll to position [197, 0]
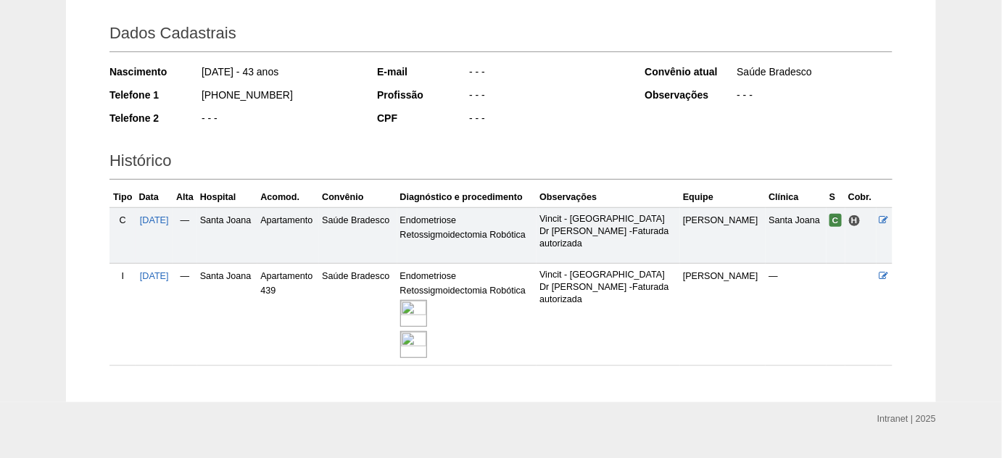
click at [427, 310] on img at bounding box center [413, 313] width 27 height 27
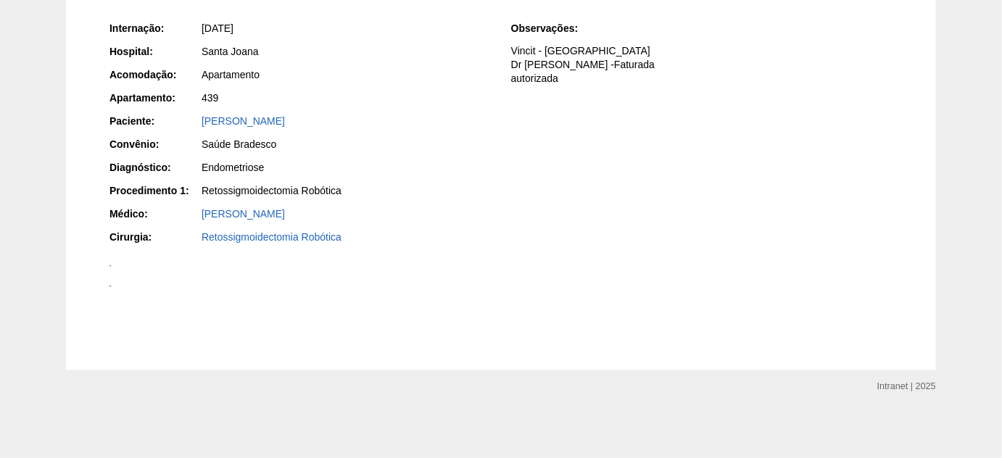
scroll to position [461, 0]
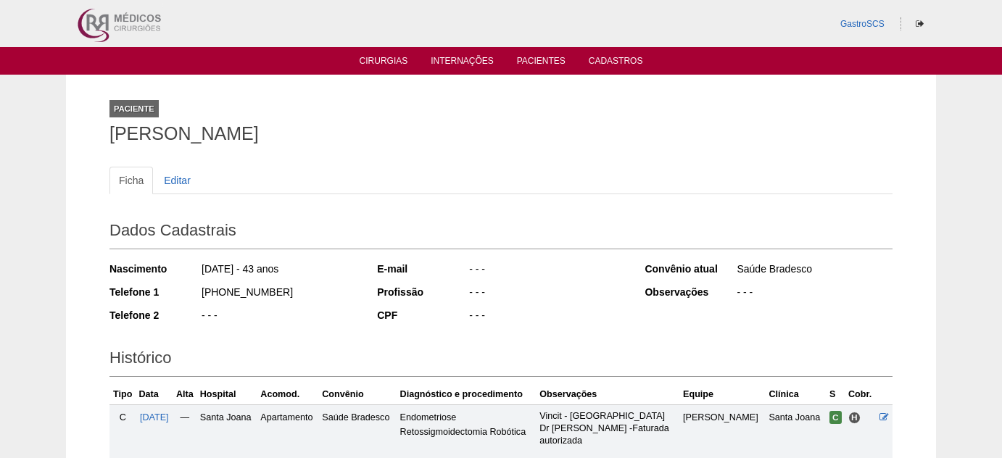
scroll to position [197, 0]
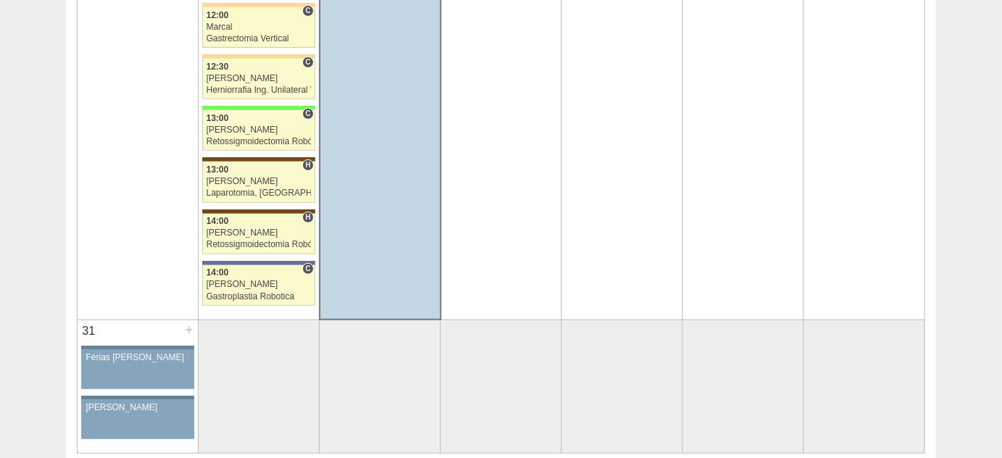
scroll to position [3889, 0]
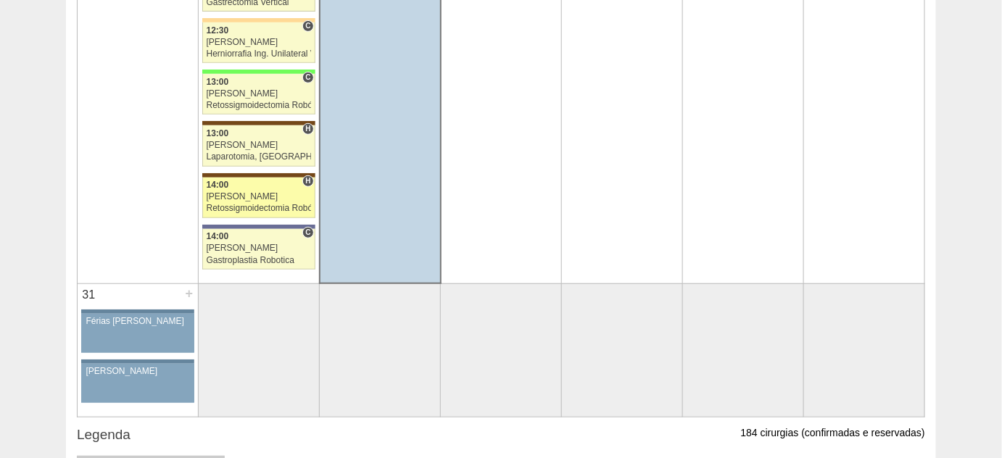
click at [234, 183] on link "87655 Vincit H 14:00 Luiz Guilherme Retossigmoidectomia Robótica Hospital Santa…" at bounding box center [258, 198] width 113 height 41
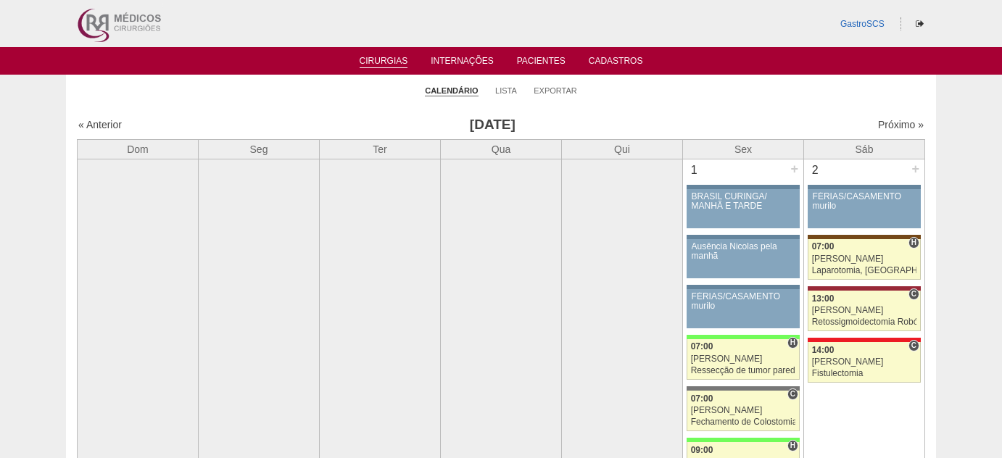
scroll to position [3889, 0]
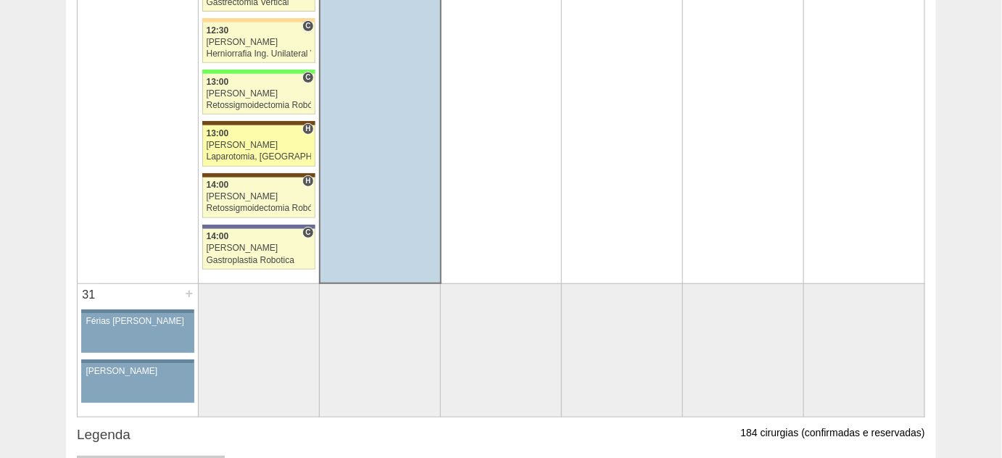
click at [249, 152] on div "Laparotomia, Biópsia, Drenagem, Bridas" at bounding box center [259, 156] width 104 height 9
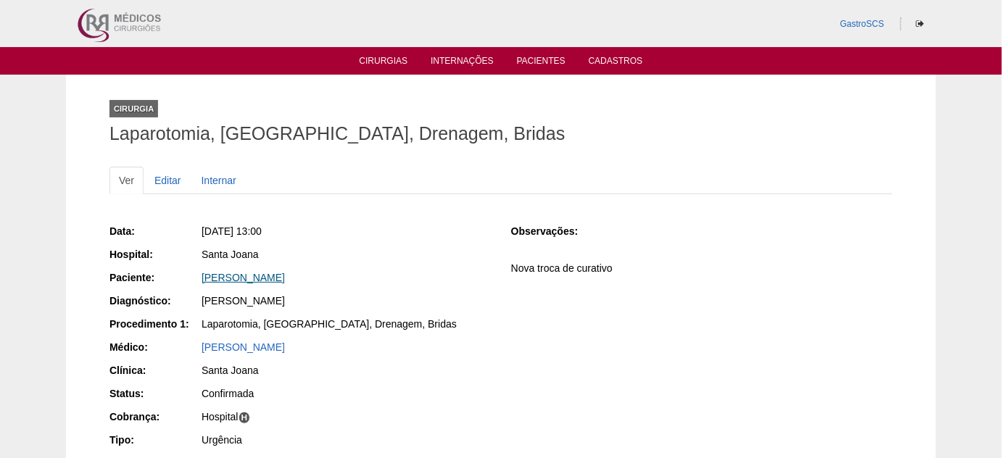
click at [260, 281] on link "[PERSON_NAME]" at bounding box center [243, 278] width 83 height 12
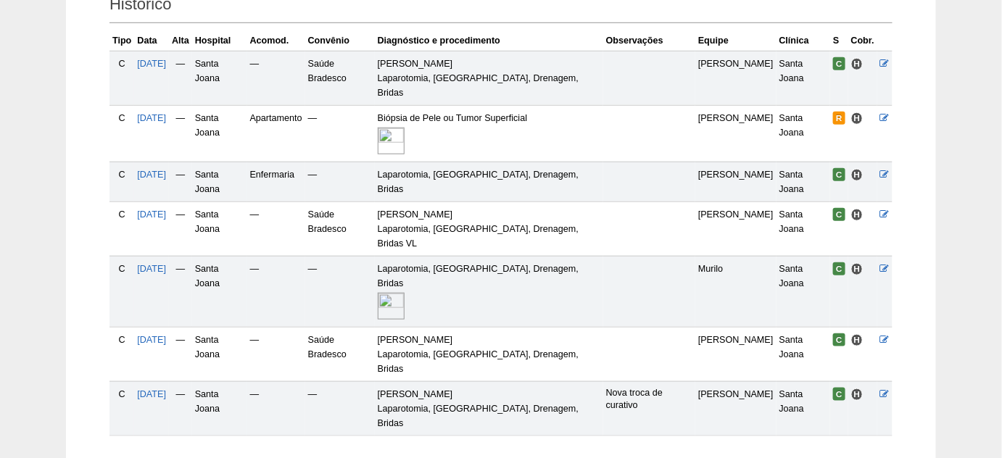
scroll to position [366, 0]
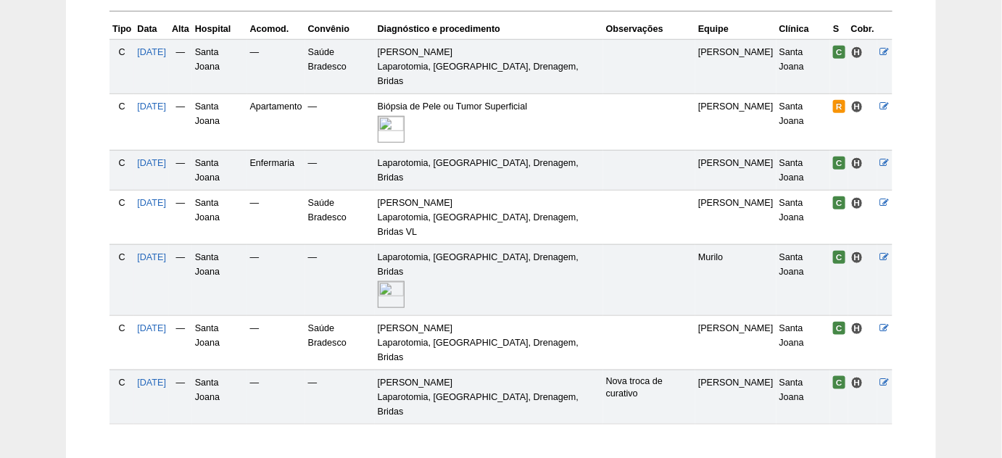
click at [405, 281] on img at bounding box center [391, 294] width 27 height 27
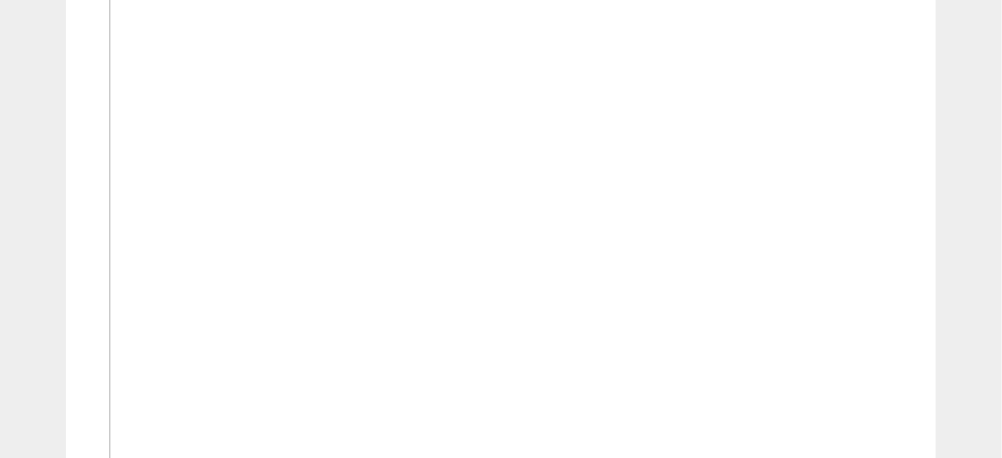
scroll to position [1252, 0]
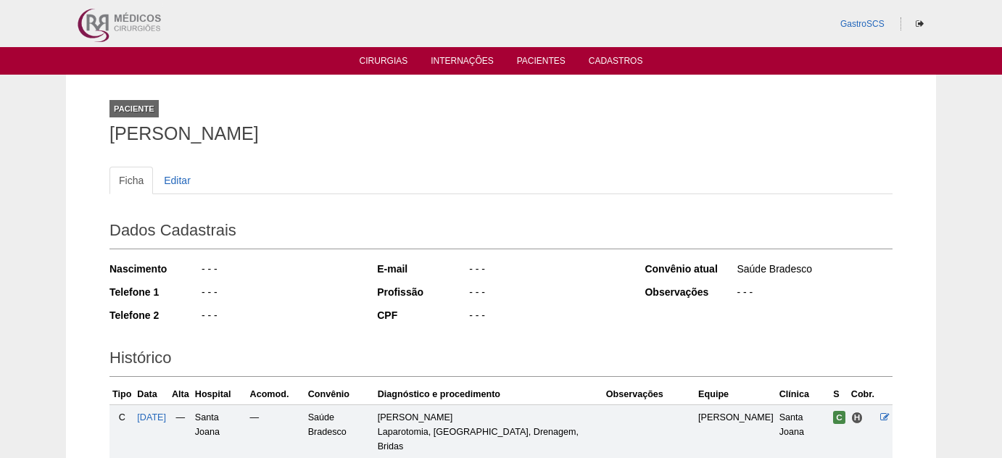
scroll to position [360, 0]
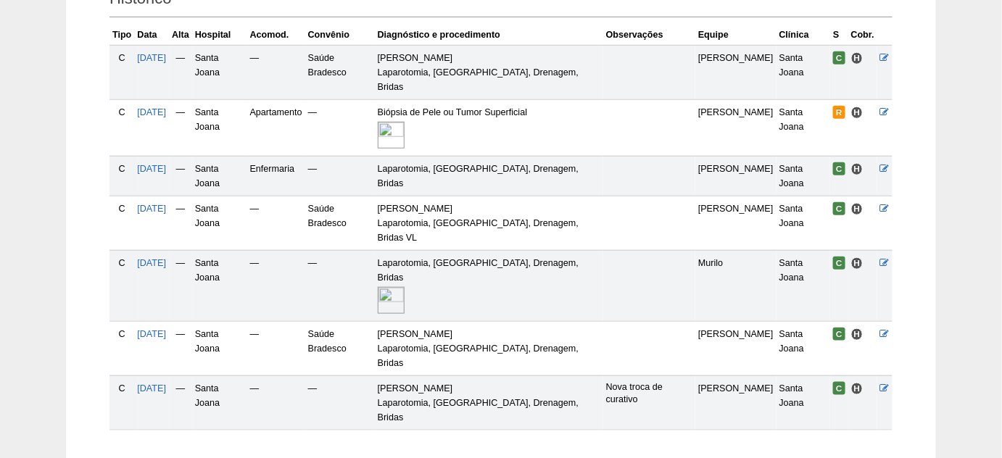
click at [405, 122] on img at bounding box center [391, 135] width 27 height 27
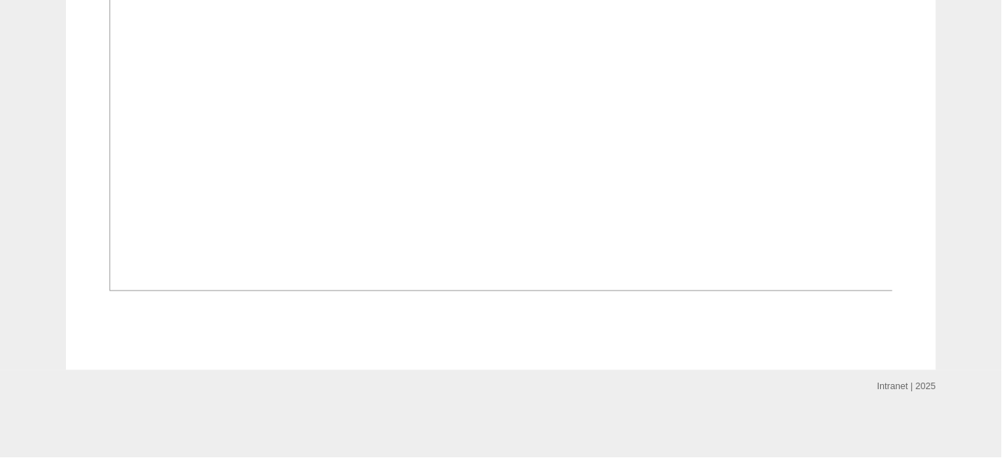
scroll to position [988, 0]
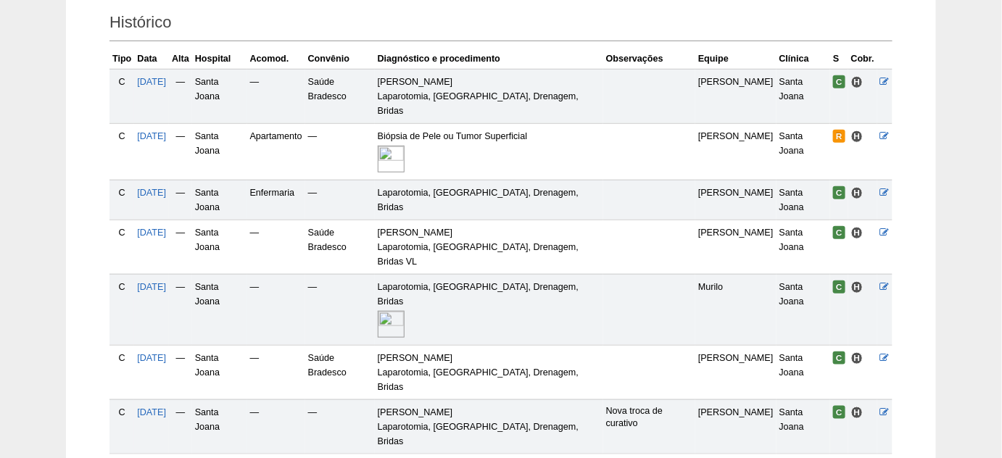
scroll to position [354, 0]
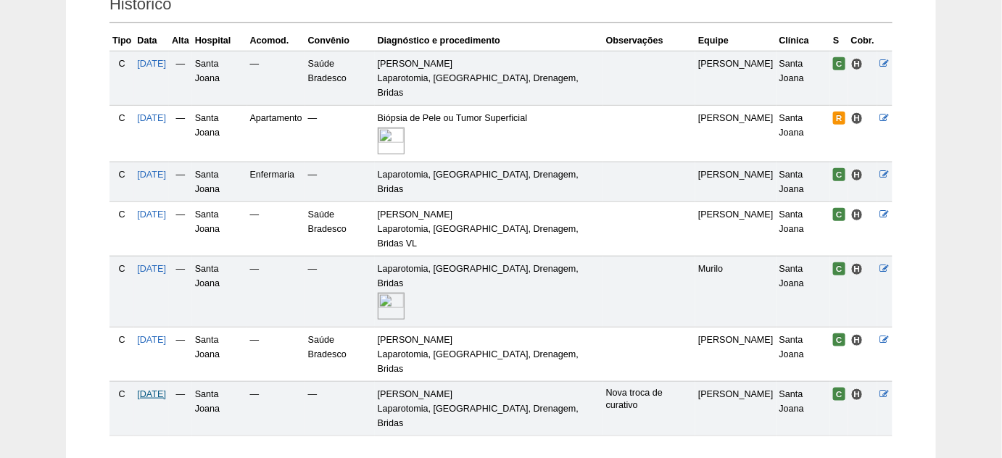
click at [151, 389] on span "25/08/2025" at bounding box center [151, 394] width 29 height 10
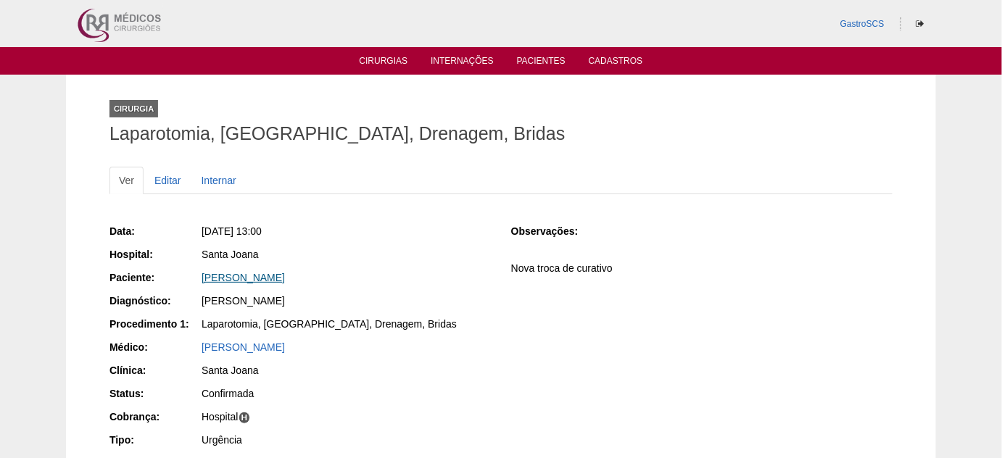
click at [268, 272] on link "[PERSON_NAME]" at bounding box center [243, 278] width 83 height 12
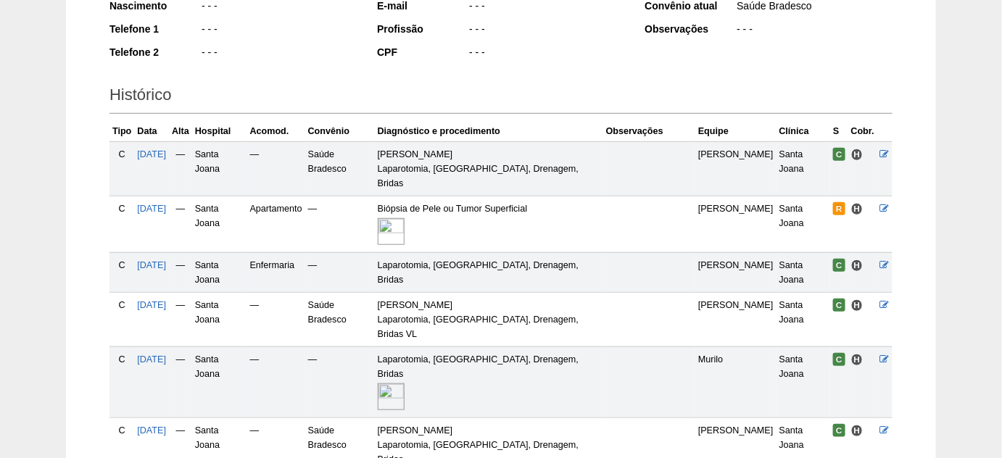
scroll to position [329, 0]
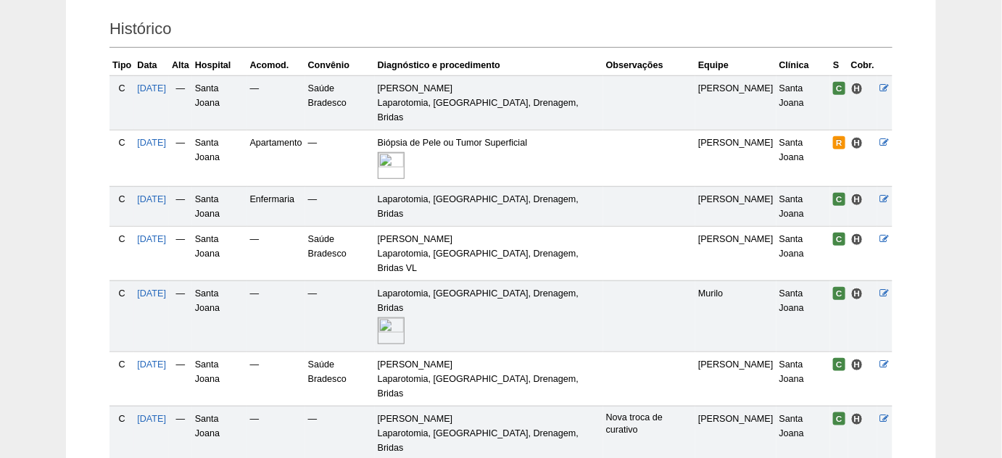
click at [405, 152] on img at bounding box center [391, 165] width 27 height 27
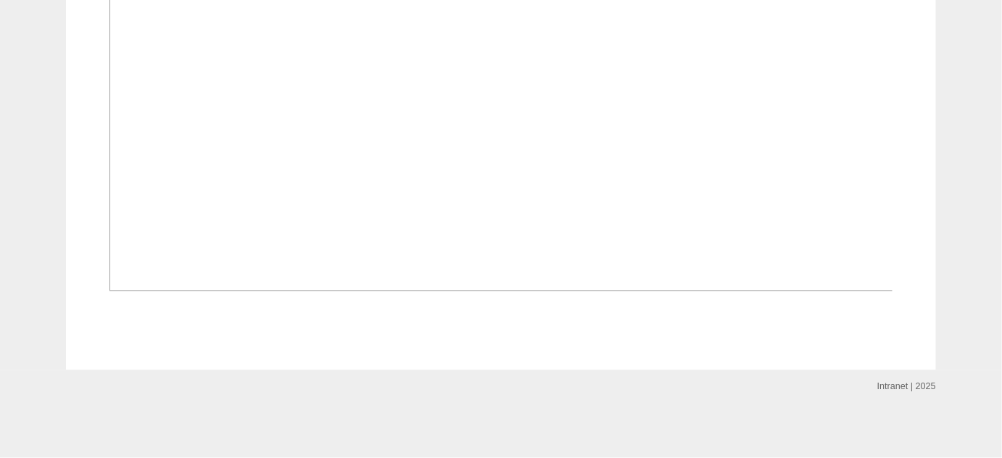
scroll to position [1216, 0]
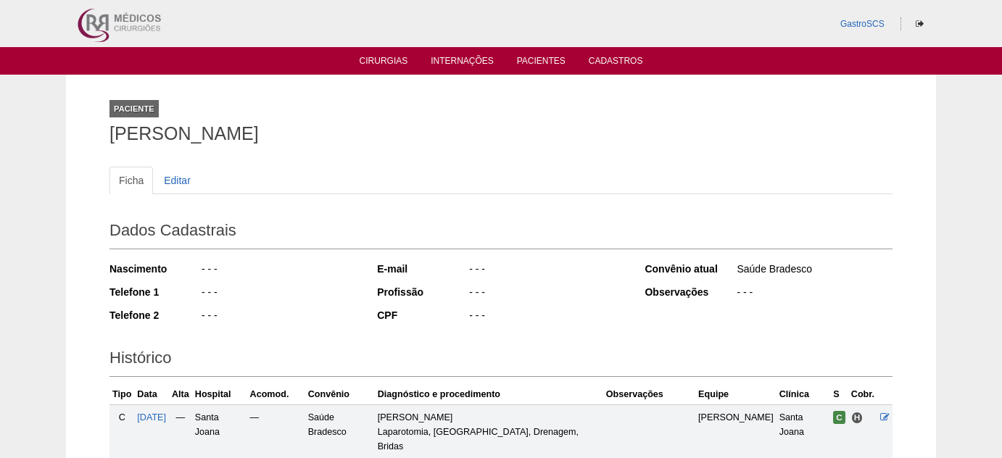
scroll to position [329, 0]
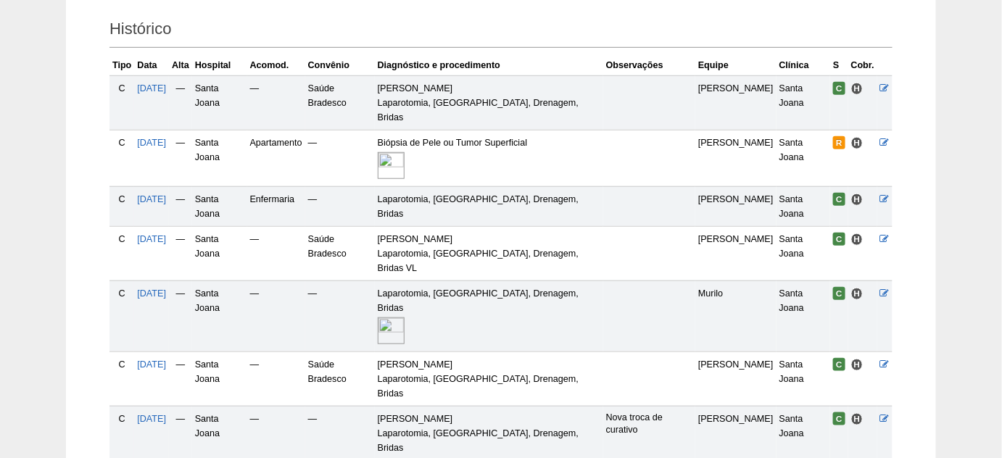
click at [405, 318] on img at bounding box center [391, 331] width 27 height 27
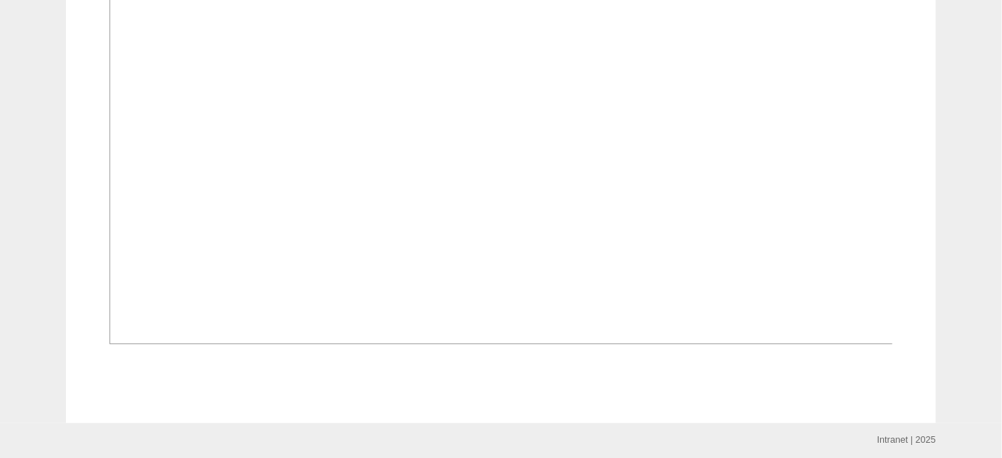
scroll to position [1845, 0]
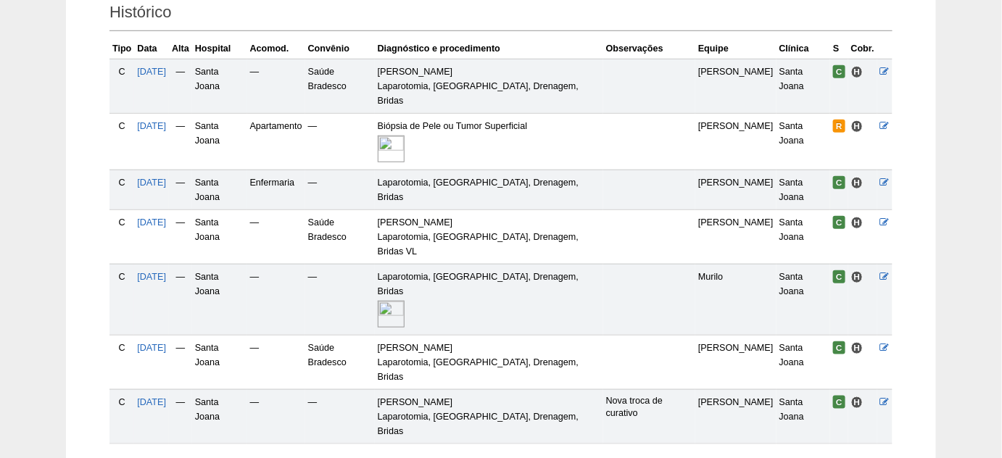
scroll to position [366, 0]
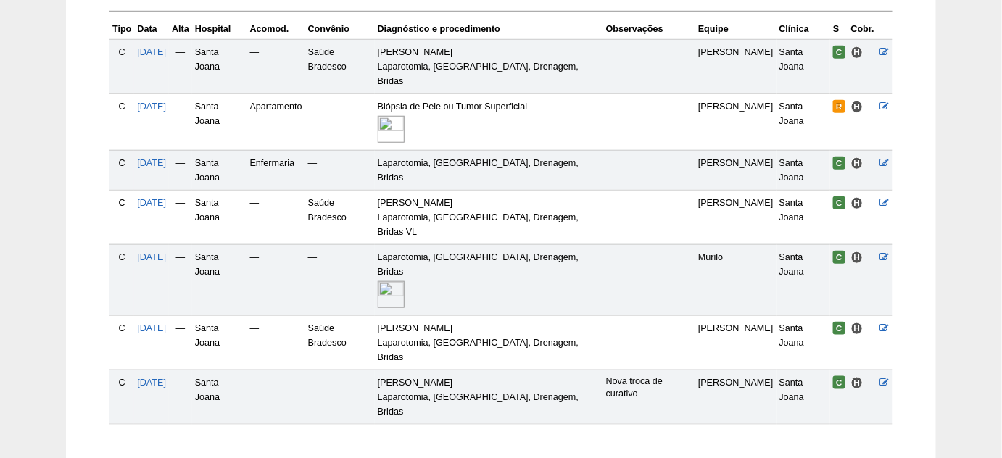
click at [405, 281] on img at bounding box center [391, 294] width 27 height 27
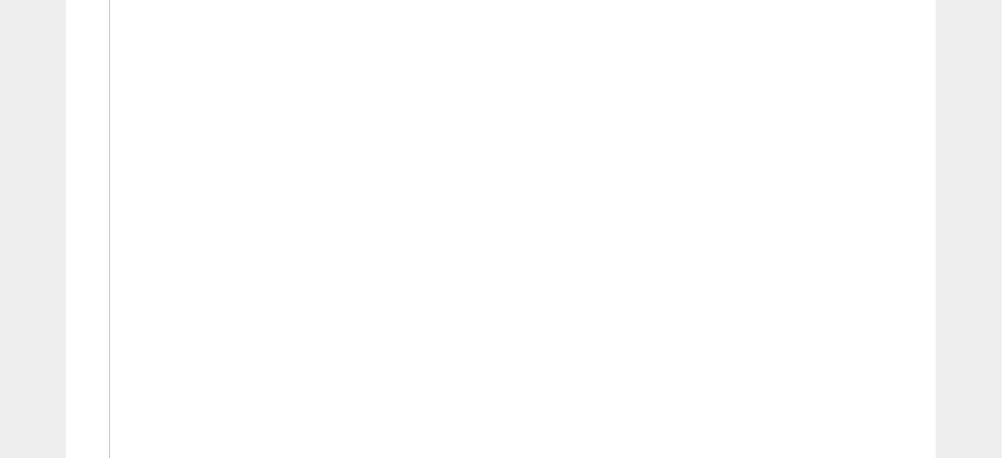
scroll to position [461, 0]
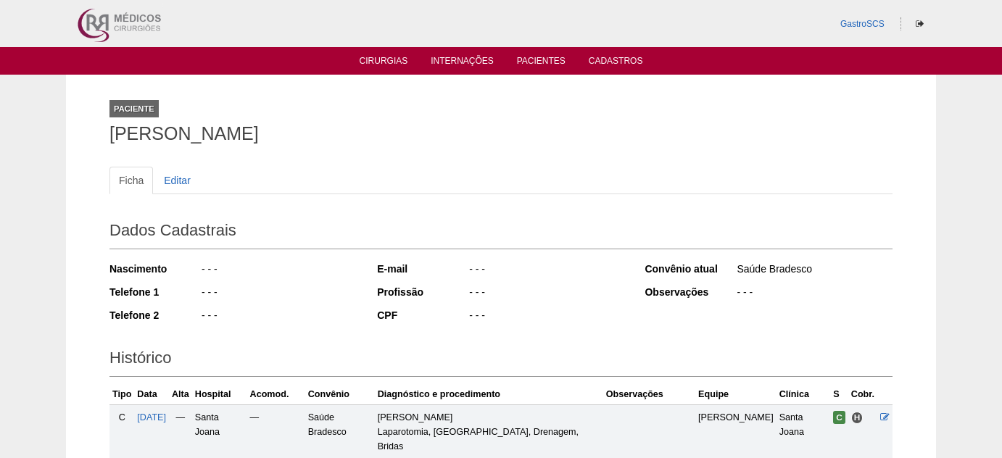
scroll to position [360, 0]
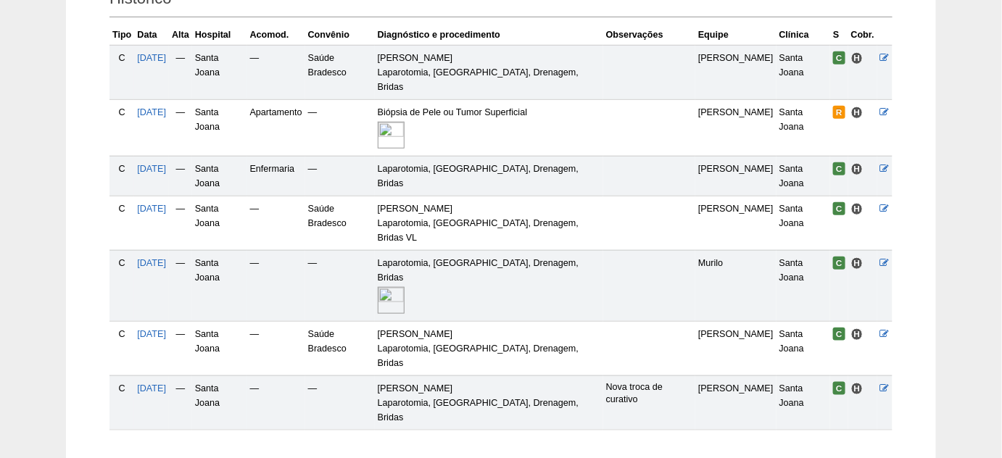
click at [405, 122] on img at bounding box center [391, 135] width 27 height 27
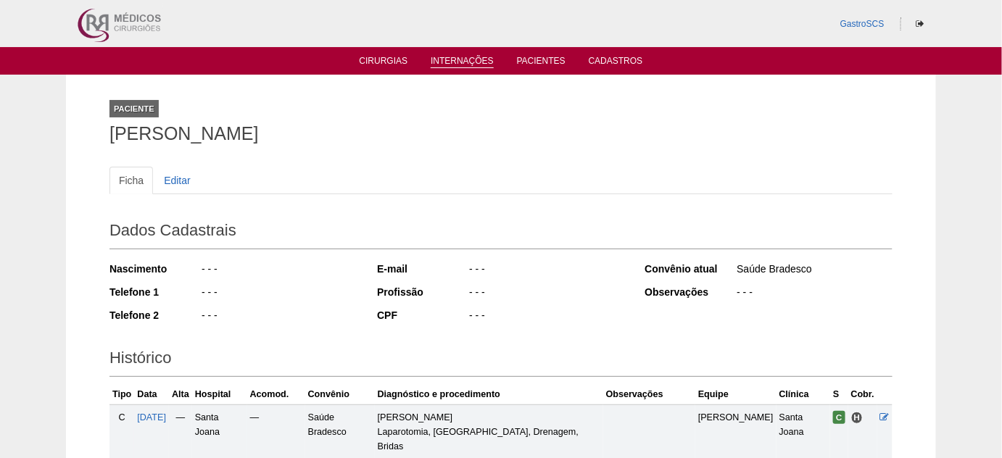
click at [478, 59] on link "Internações" at bounding box center [462, 62] width 63 height 12
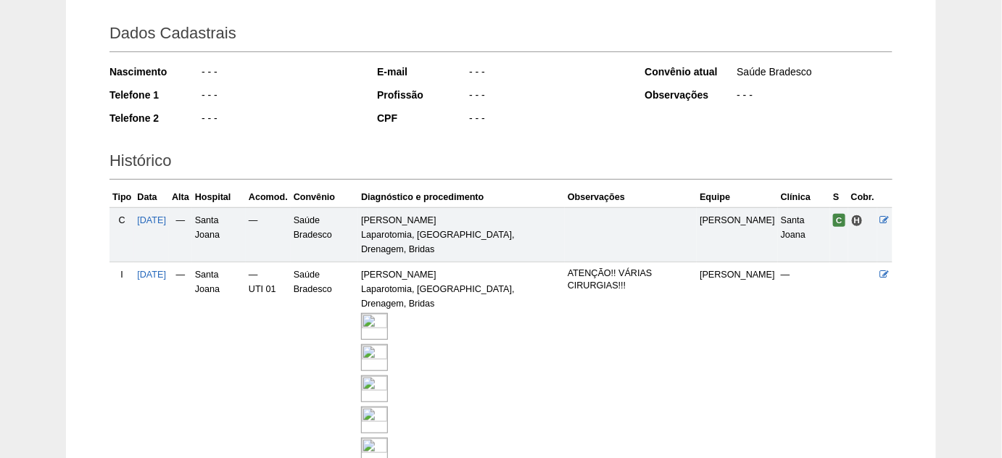
scroll to position [329, 0]
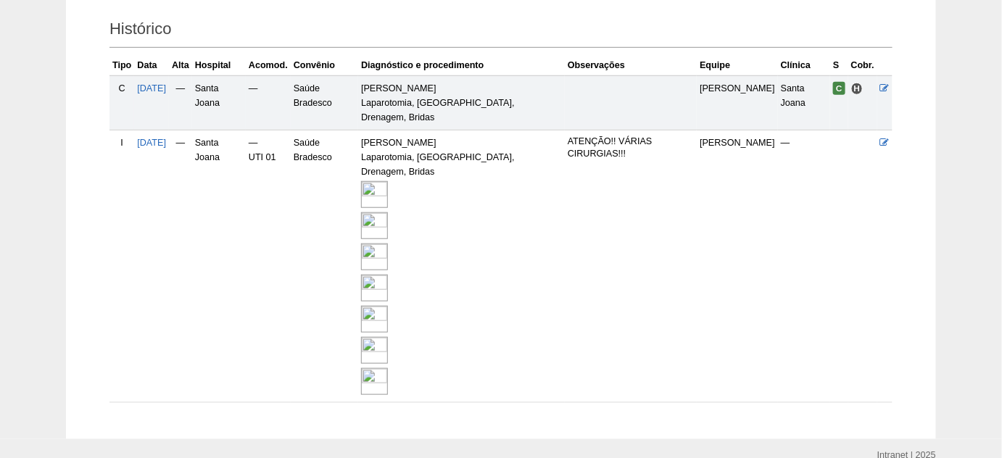
click at [388, 368] on img at bounding box center [374, 381] width 27 height 27
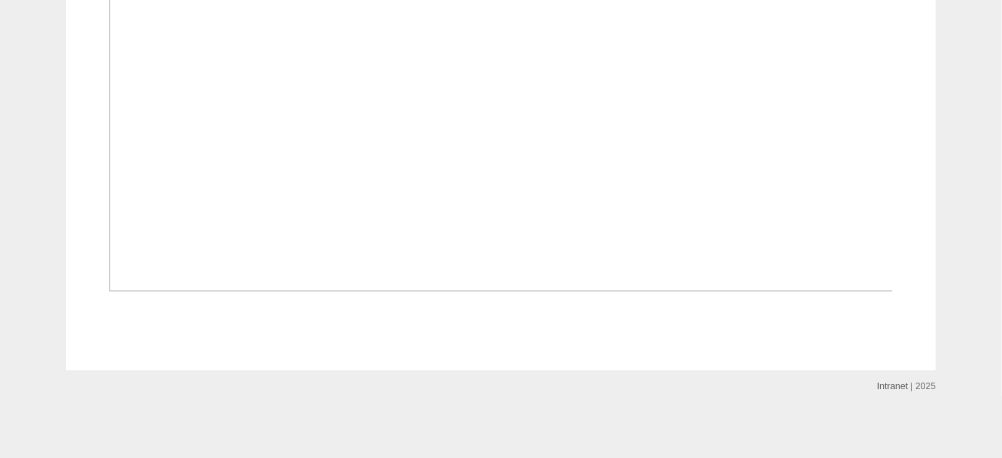
scroll to position [7252, 0]
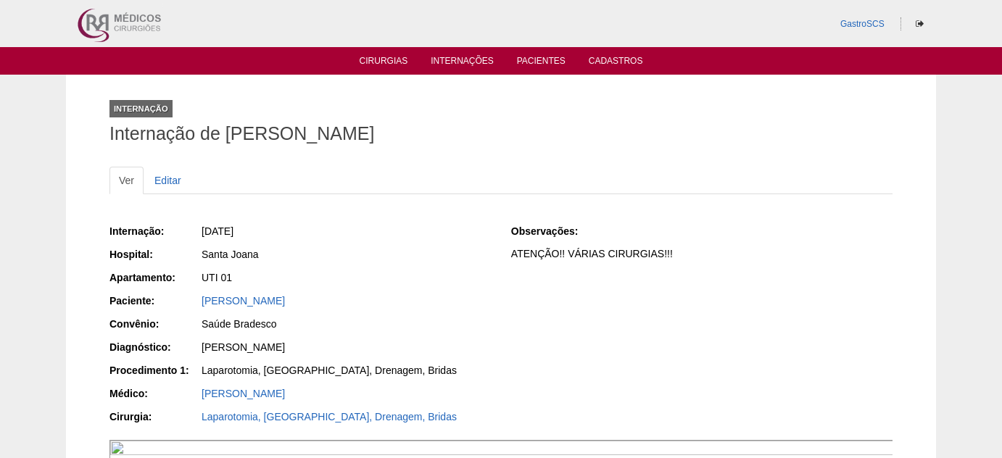
scroll to position [7252, 0]
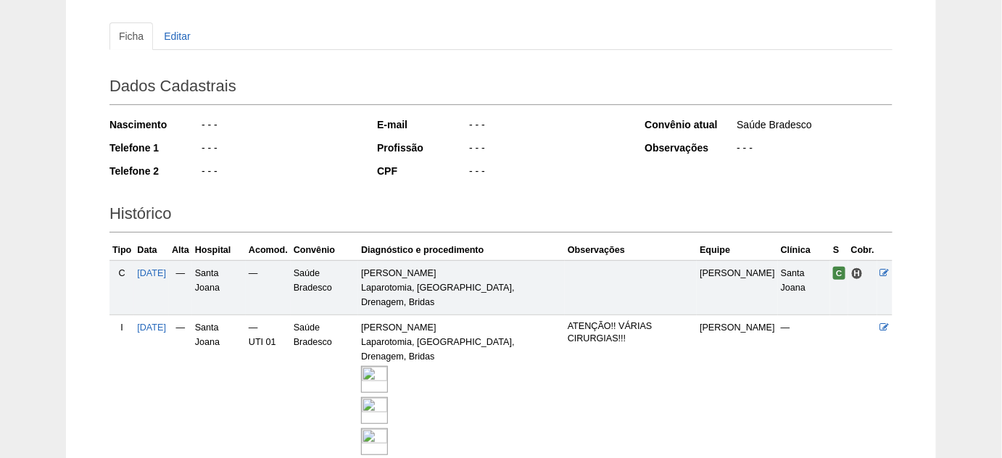
scroll to position [65, 0]
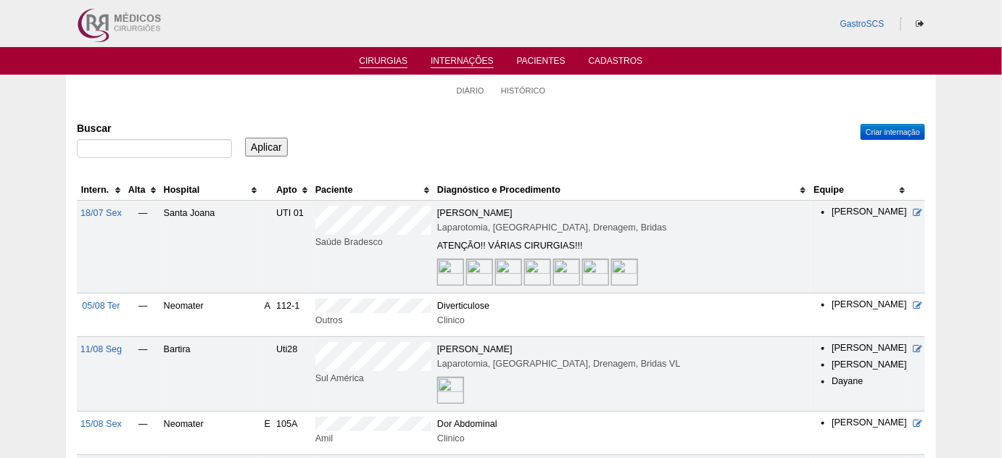
click at [400, 61] on link "Cirurgias" at bounding box center [384, 62] width 49 height 12
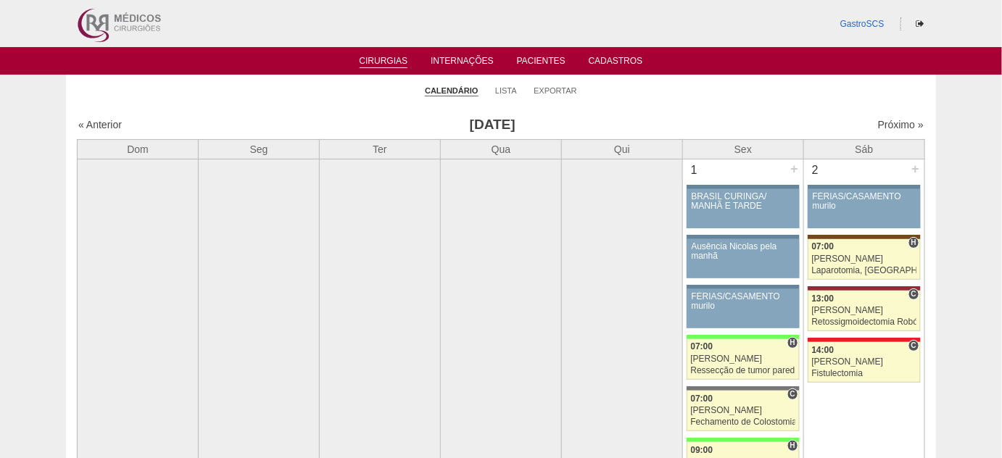
click at [513, 78] on ul "Calendário Lista Exportar" at bounding box center [501, 90] width 870 height 30
click at [512, 84] on li "Lista" at bounding box center [506, 90] width 22 height 20
click at [511, 86] on link "Lista" at bounding box center [506, 91] width 22 height 11
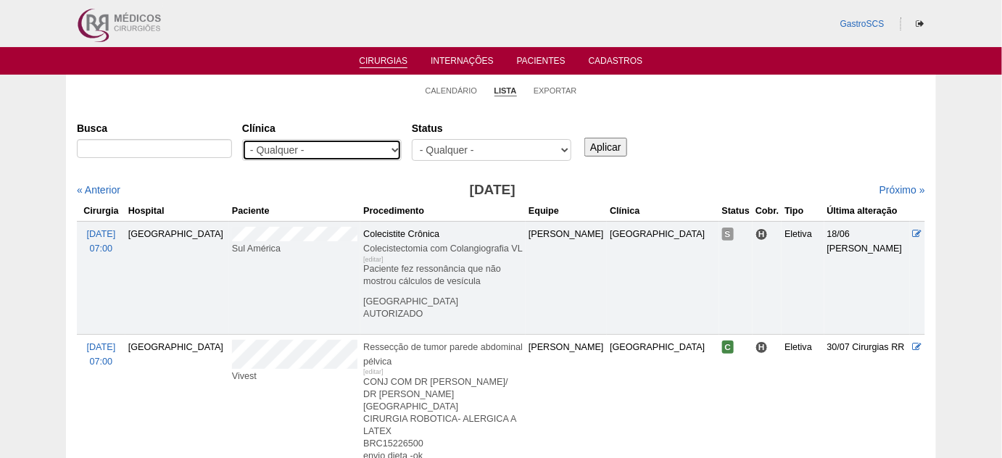
click at [305, 148] on select "- Qualquer - 6R Alphaville Assunção Bartira Brasil Christovão da Gama Cruz Azul…" at bounding box center [322, 150] width 160 height 22
select select "68"
click at [242, 139] on select "- Qualquer - 6R Alphaville Assunção Bartira Brasil Christovão da Gama Cruz Azul…" at bounding box center [322, 150] width 160 height 22
click at [598, 146] on input "Aplicar" at bounding box center [606, 147] width 43 height 19
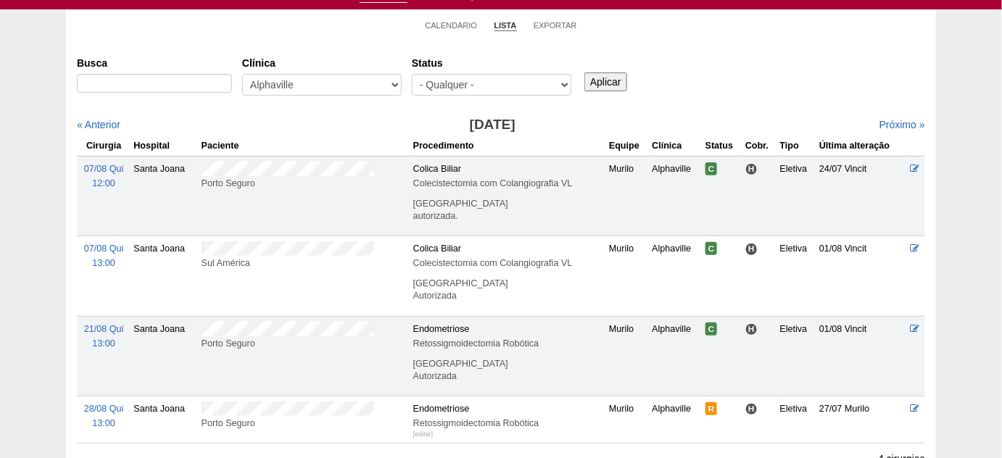
scroll to position [131, 0]
